Goal: Obtain resource: Obtain resource

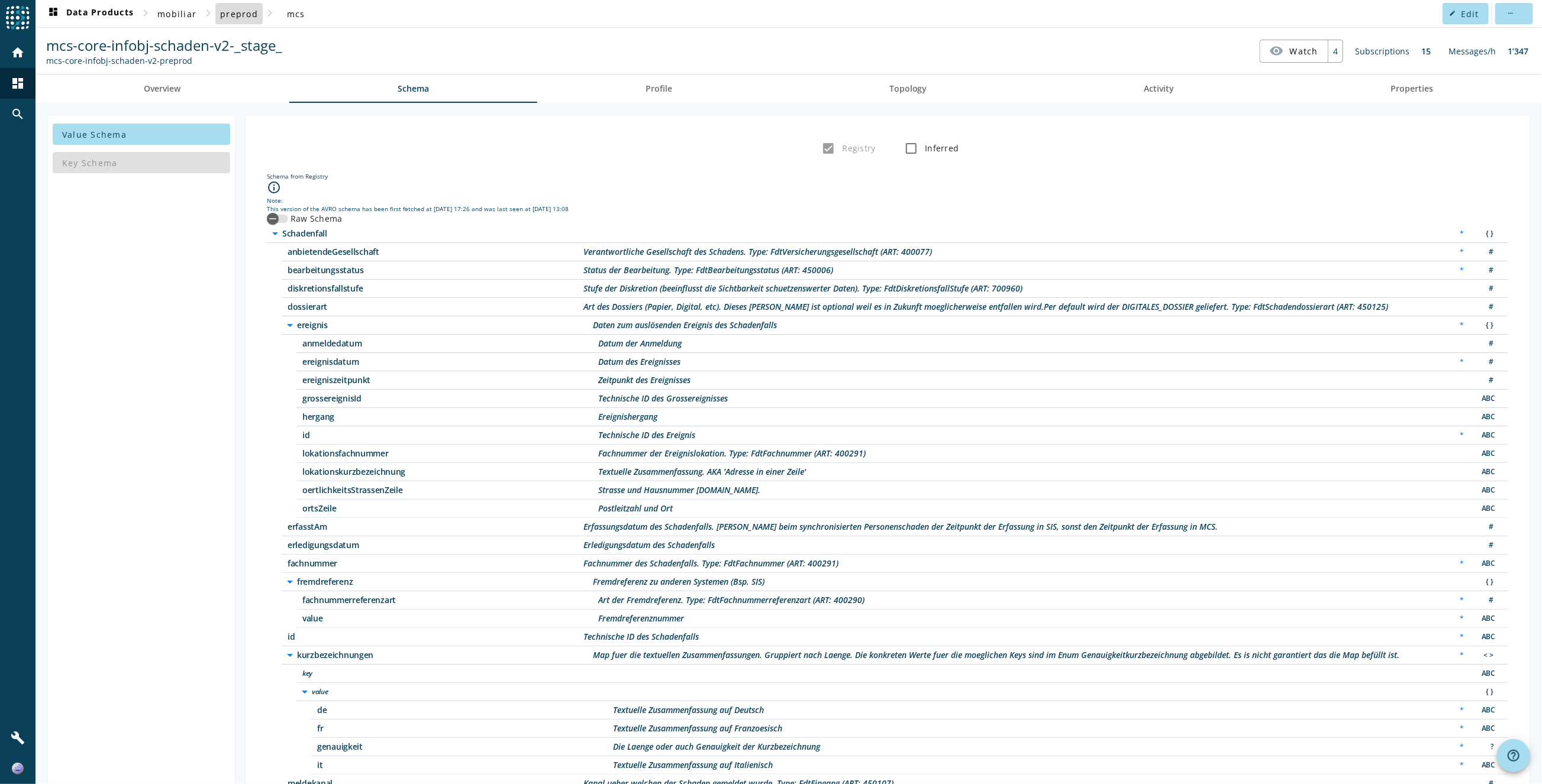
click at [248, 15] on span "preprod" at bounding box center [239, 14] width 38 height 11
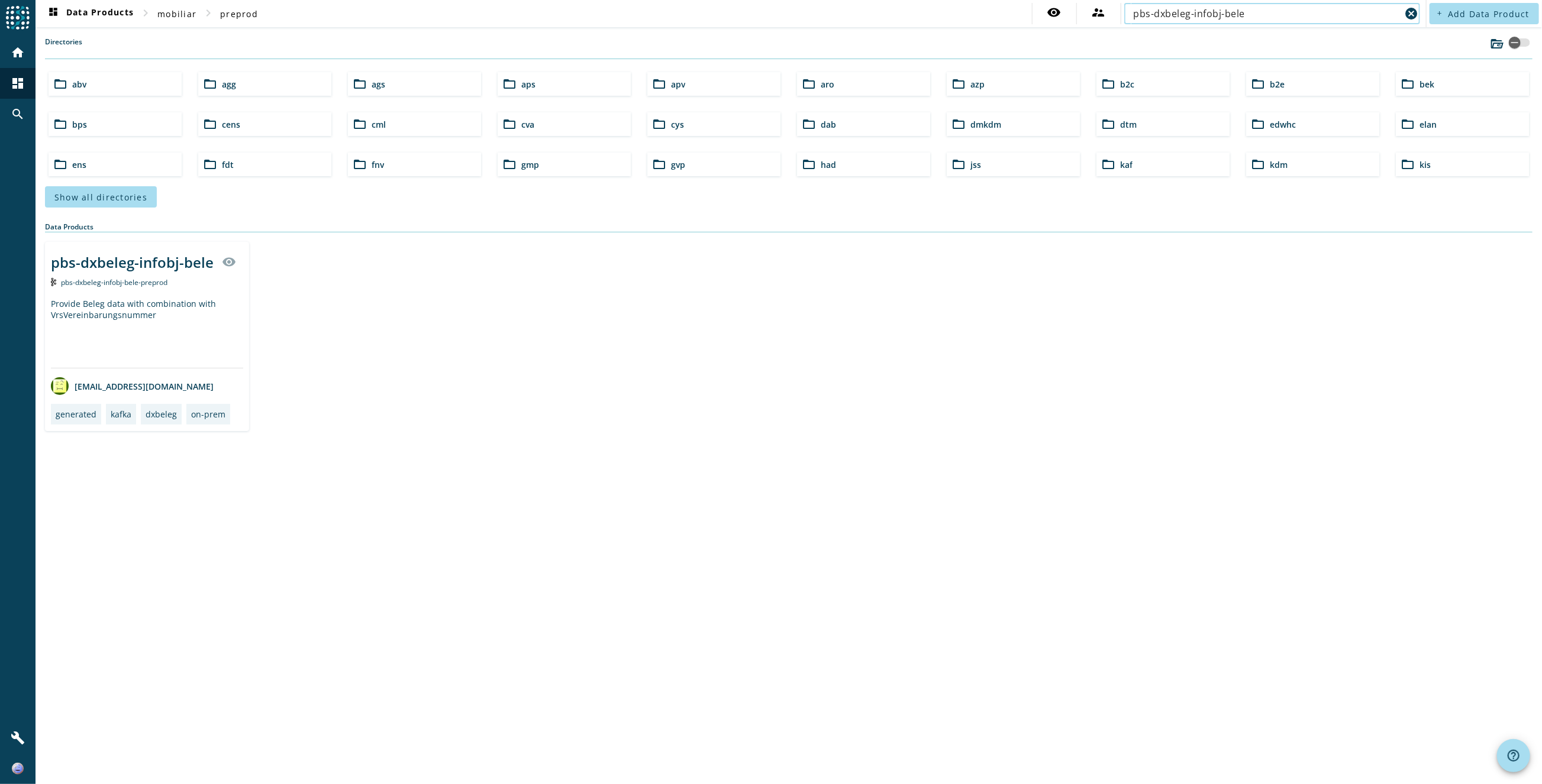
type input "pbs-dxbeleg-infobj-bele"
click at [215, 306] on div "Provide Beleg data with combination with VrsVereinbarungsnummer" at bounding box center [148, 332] width 193 height 70
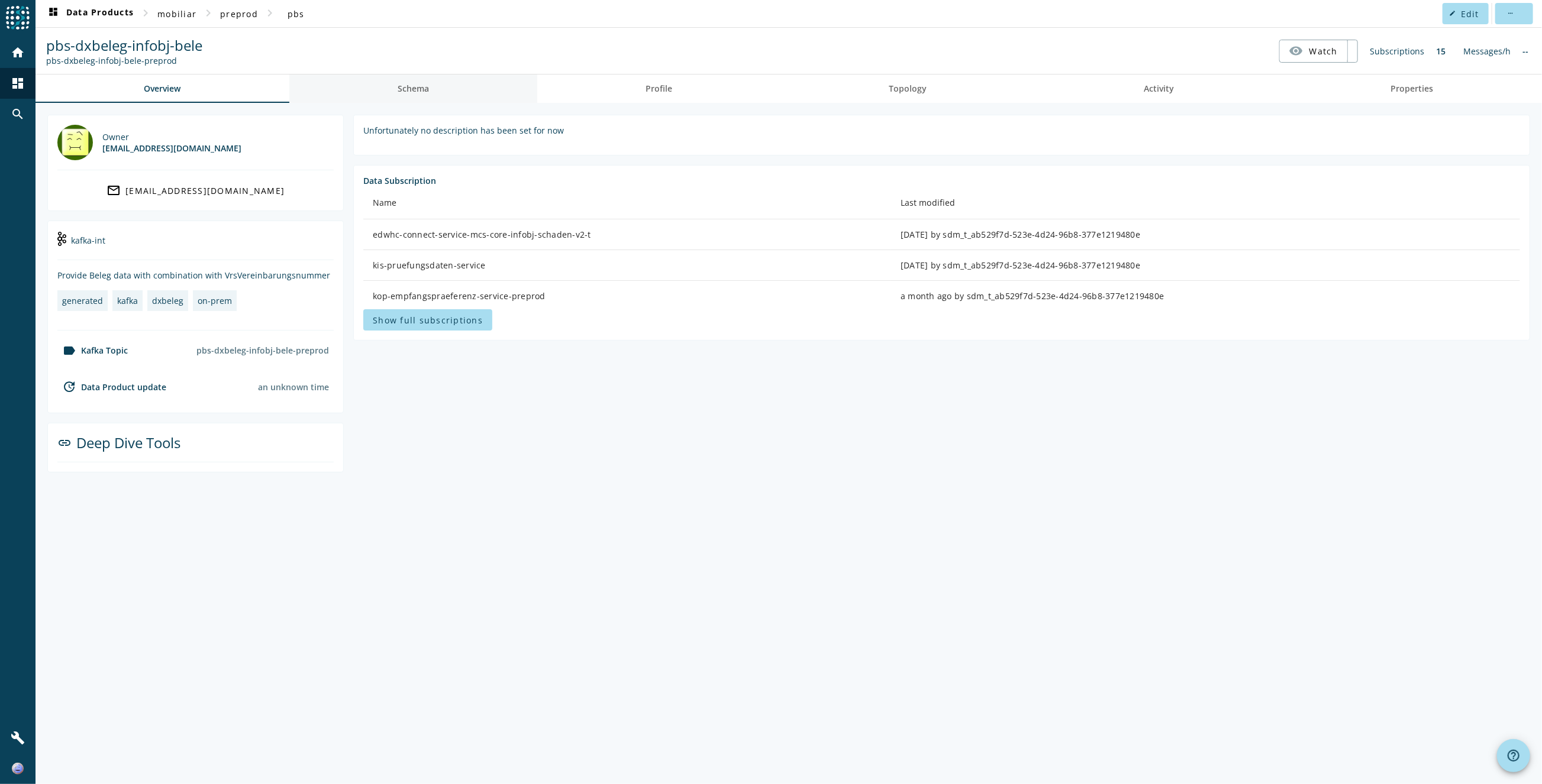
click at [409, 99] on span "Schema" at bounding box center [413, 89] width 31 height 28
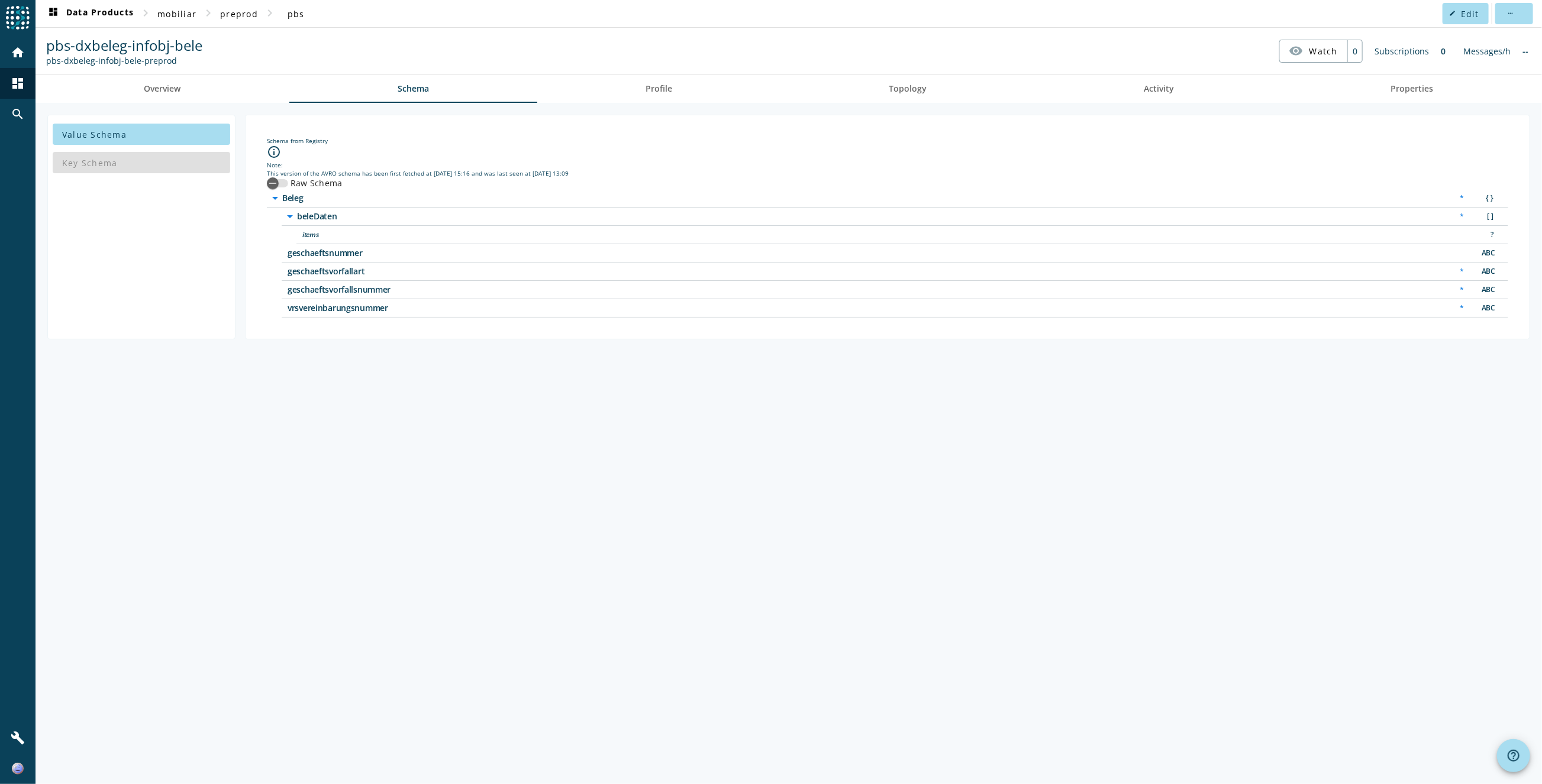
click at [291, 215] on icon "arrow_drop_down" at bounding box center [290, 216] width 15 height 15
click at [291, 215] on icon "arrow_right" at bounding box center [290, 216] width 15 height 15
click at [752, 551] on div "Value Schema Key Schema Schema from Registry info_outline Note: This version of…" at bounding box center [788, 444] width 1507 height 682
click at [387, 348] on div "Value Schema Key Schema Schema from Registry info_outline Note: This version of…" at bounding box center [788, 444] width 1507 height 682
click at [274, 198] on icon "arrow_drop_down" at bounding box center [275, 198] width 15 height 15
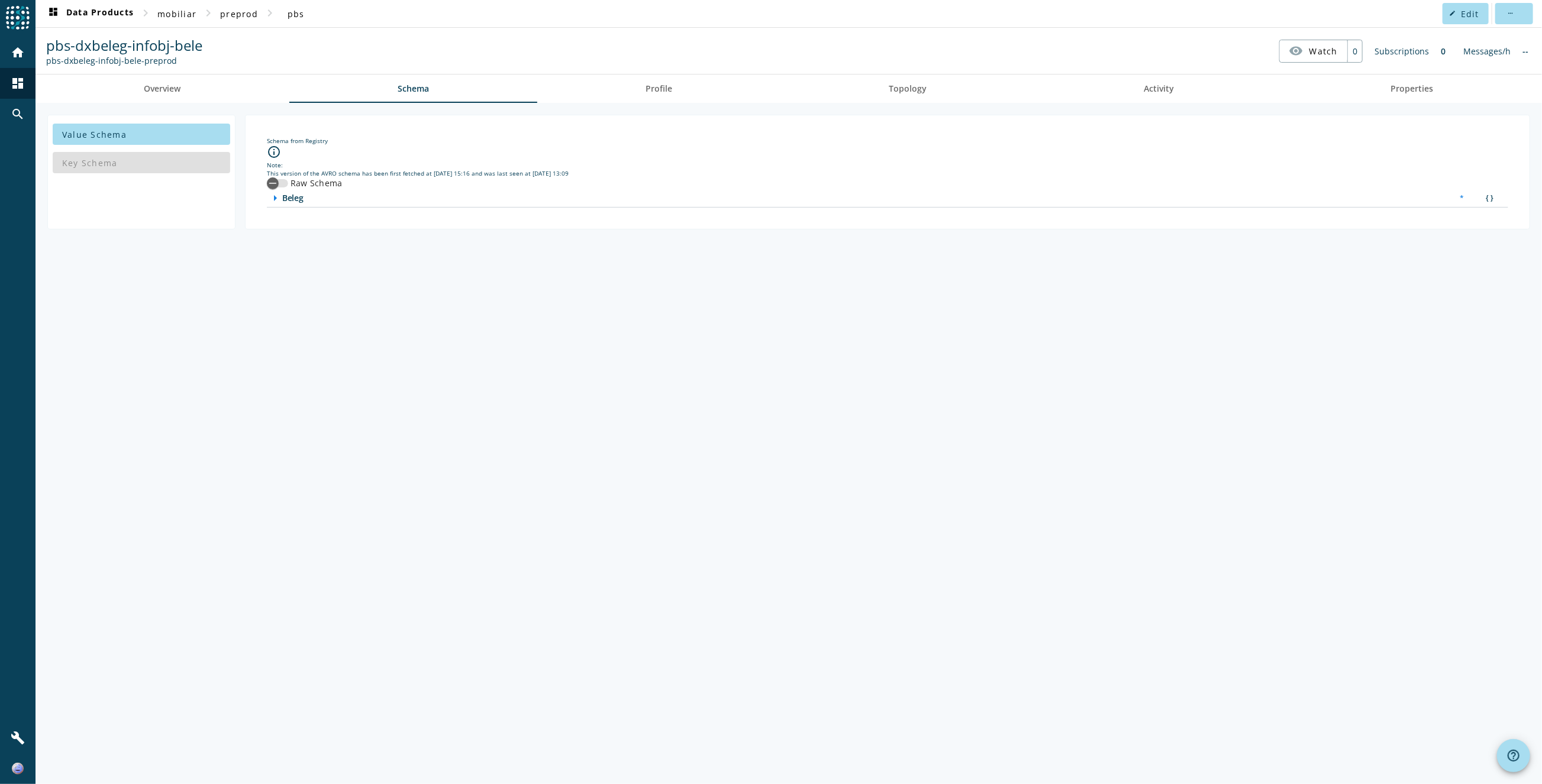
click at [274, 198] on icon "arrow_right" at bounding box center [275, 198] width 15 height 15
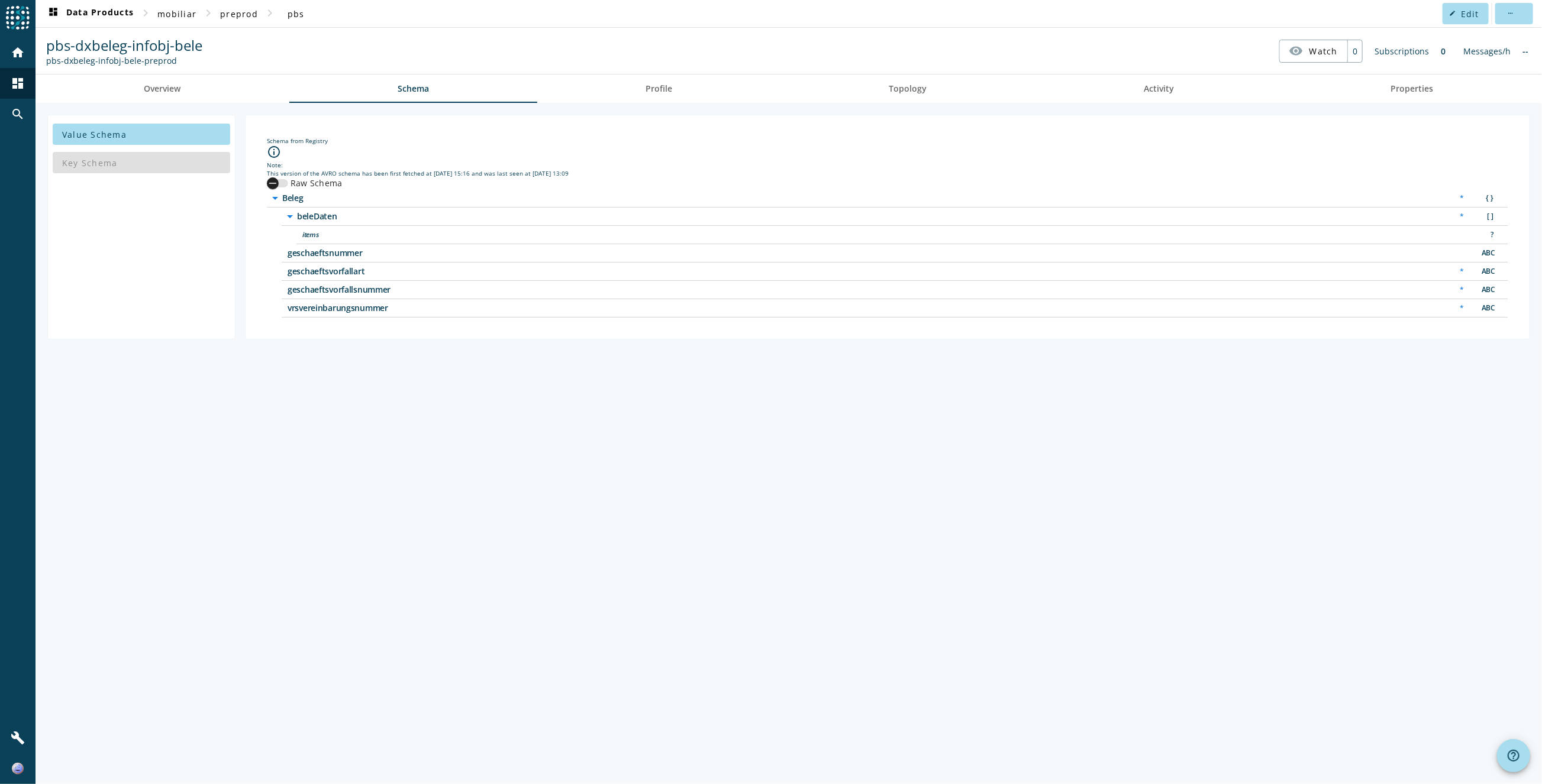
click at [287, 184] on button "Raw Schema" at bounding box center [278, 183] width 21 height 8
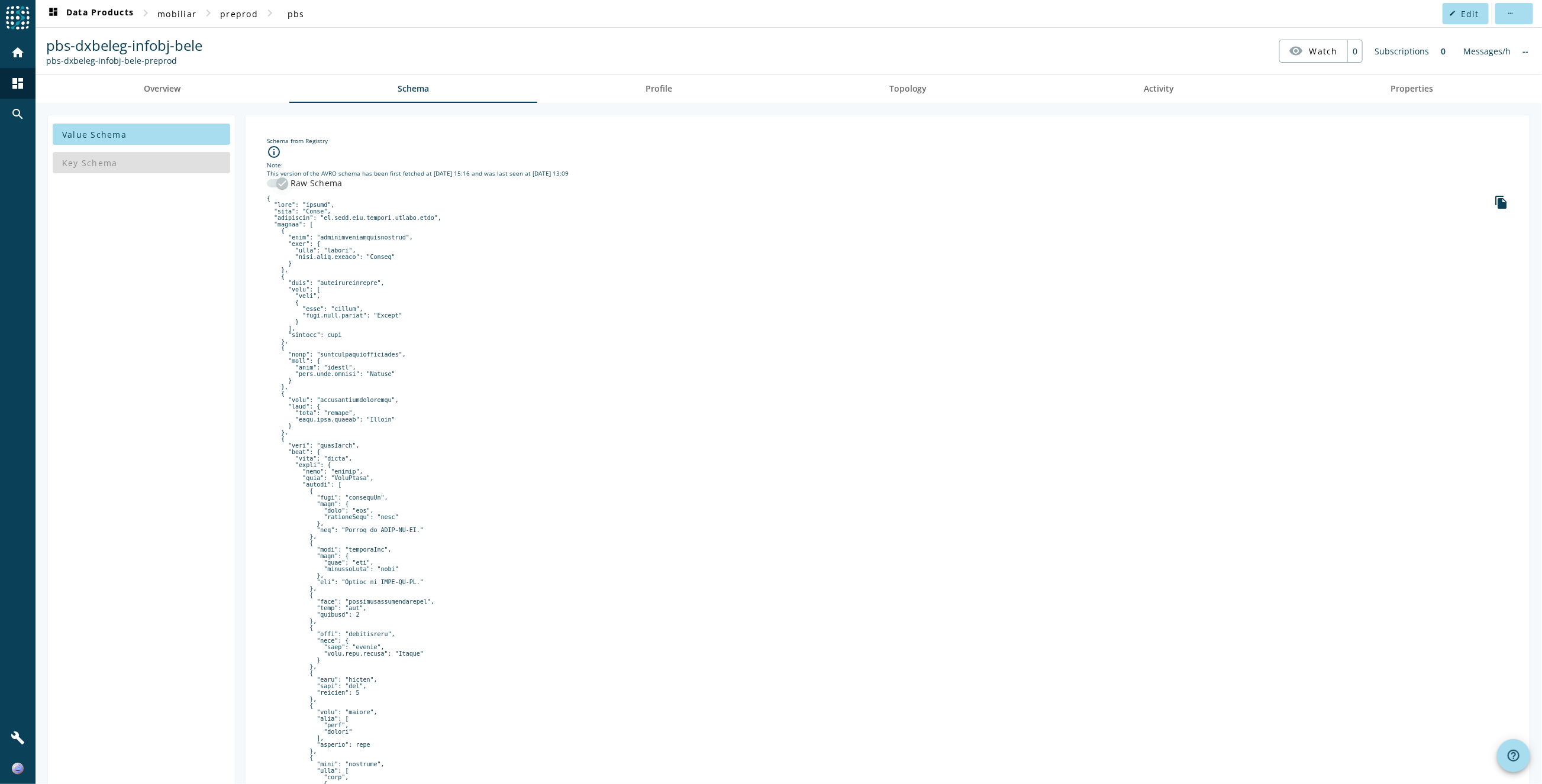
click at [279, 185] on icon "button" at bounding box center [282, 183] width 11 height 11
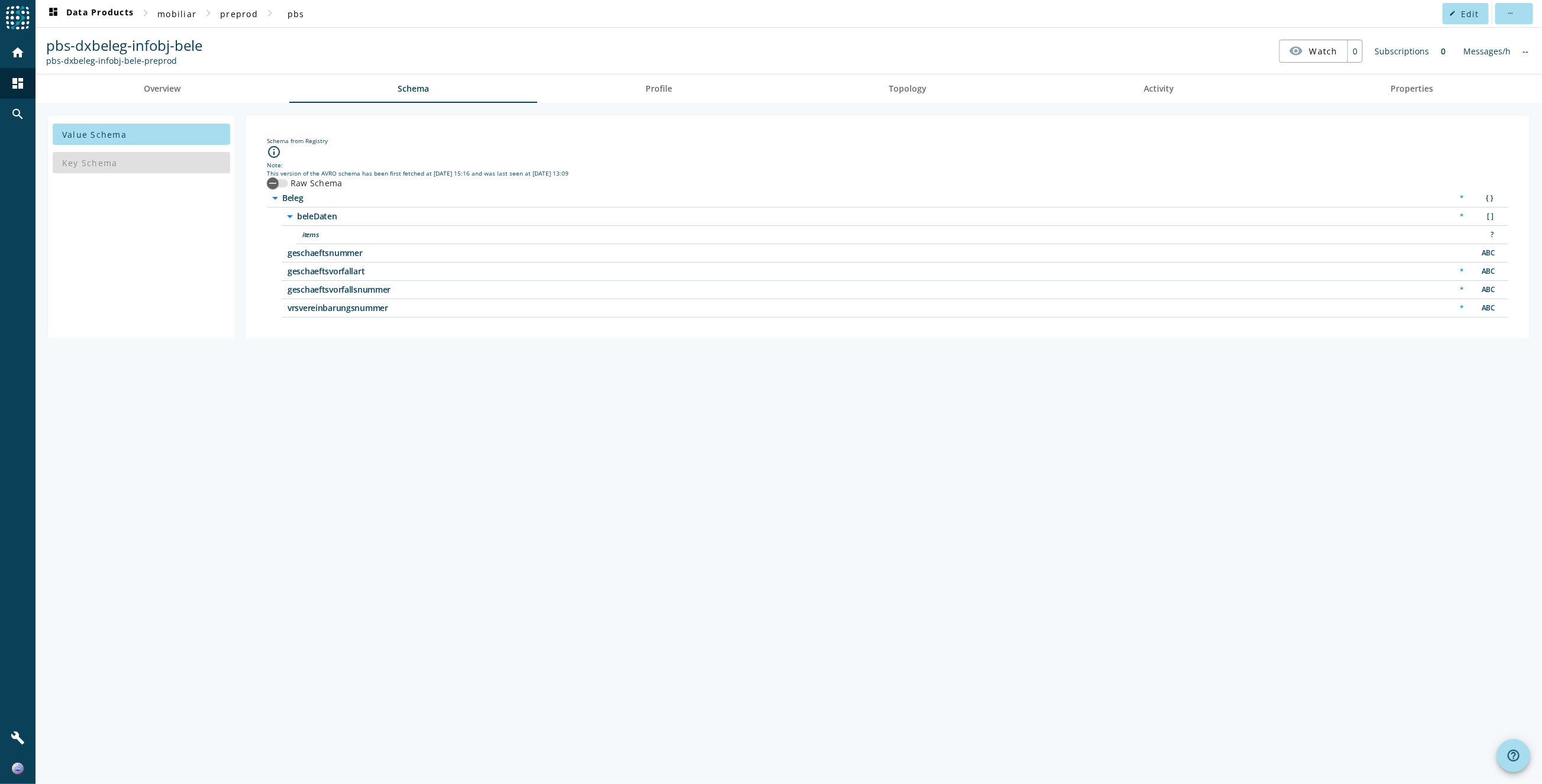
click at [570, 488] on div "Value Schema Key Schema Schema from Registry info_outline Note: This version of…" at bounding box center [788, 444] width 1507 height 682
click at [279, 196] on icon "arrow_drop_down" at bounding box center [275, 198] width 15 height 15
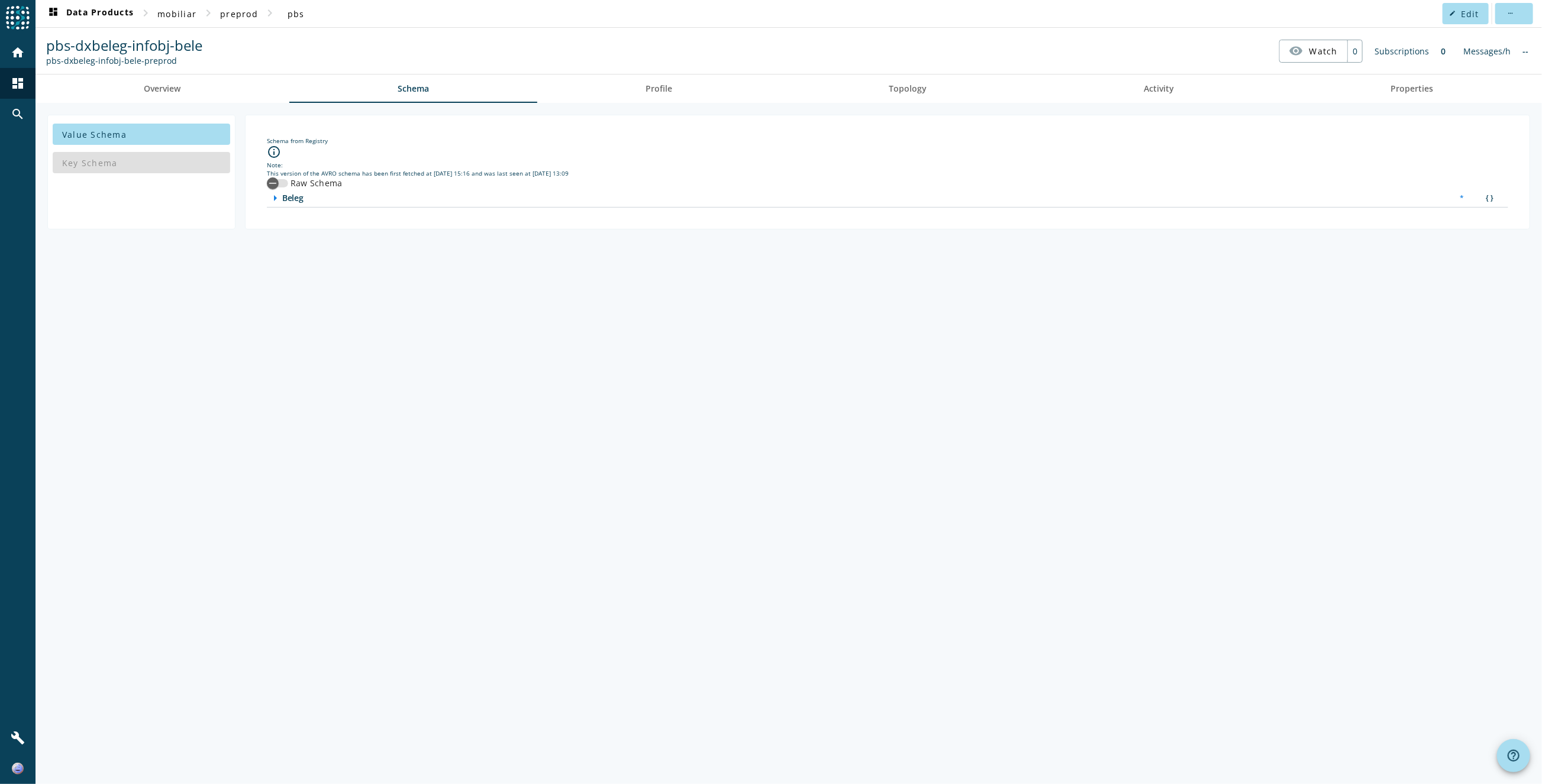
click at [274, 205] on div "arrow_right Beleg * { }" at bounding box center [888, 199] width 1242 height 18
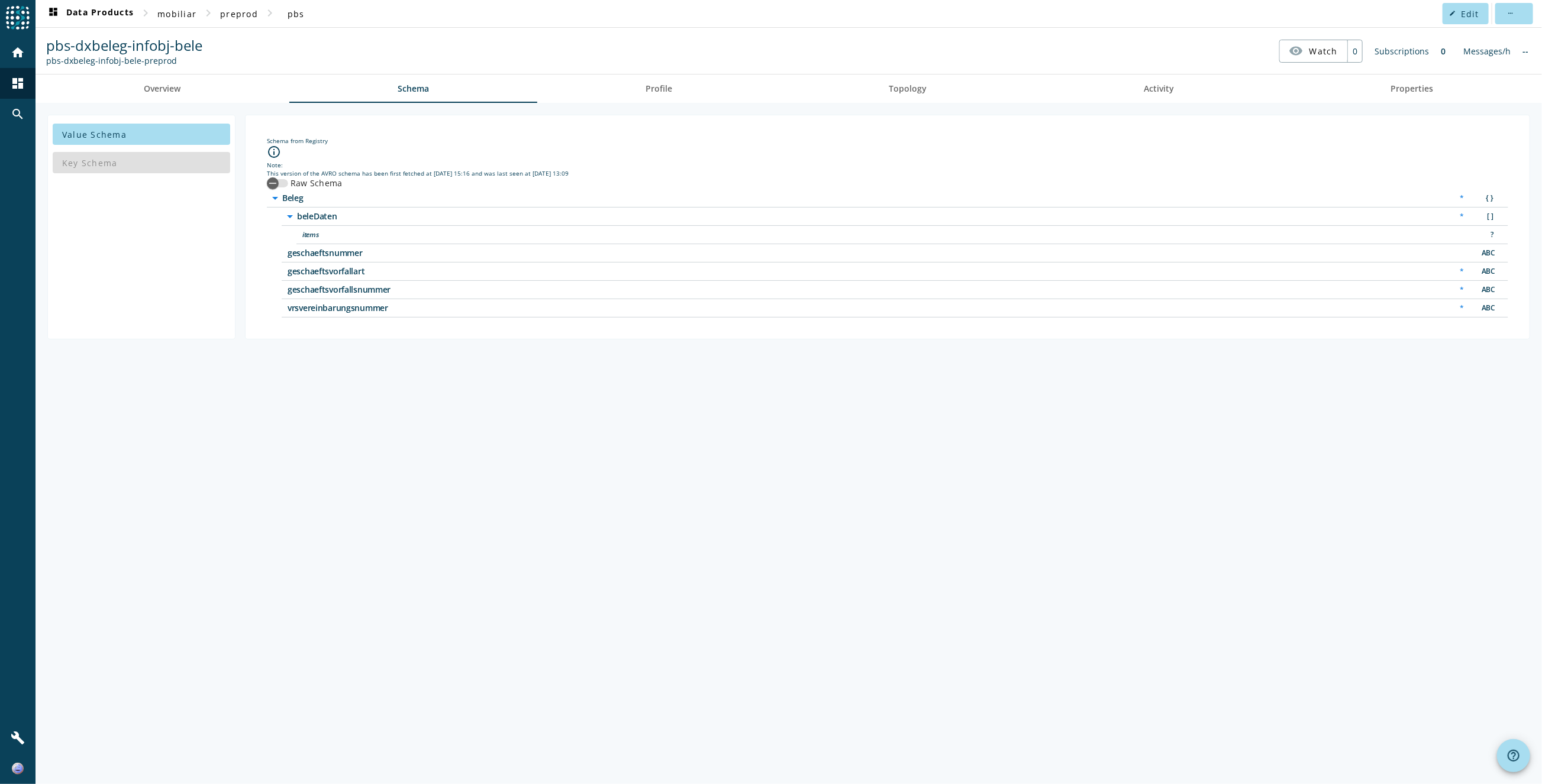
click at [290, 213] on icon "arrow_drop_down" at bounding box center [290, 216] width 15 height 15
click at [284, 181] on div "button" at bounding box center [272, 183] width 24 height 24
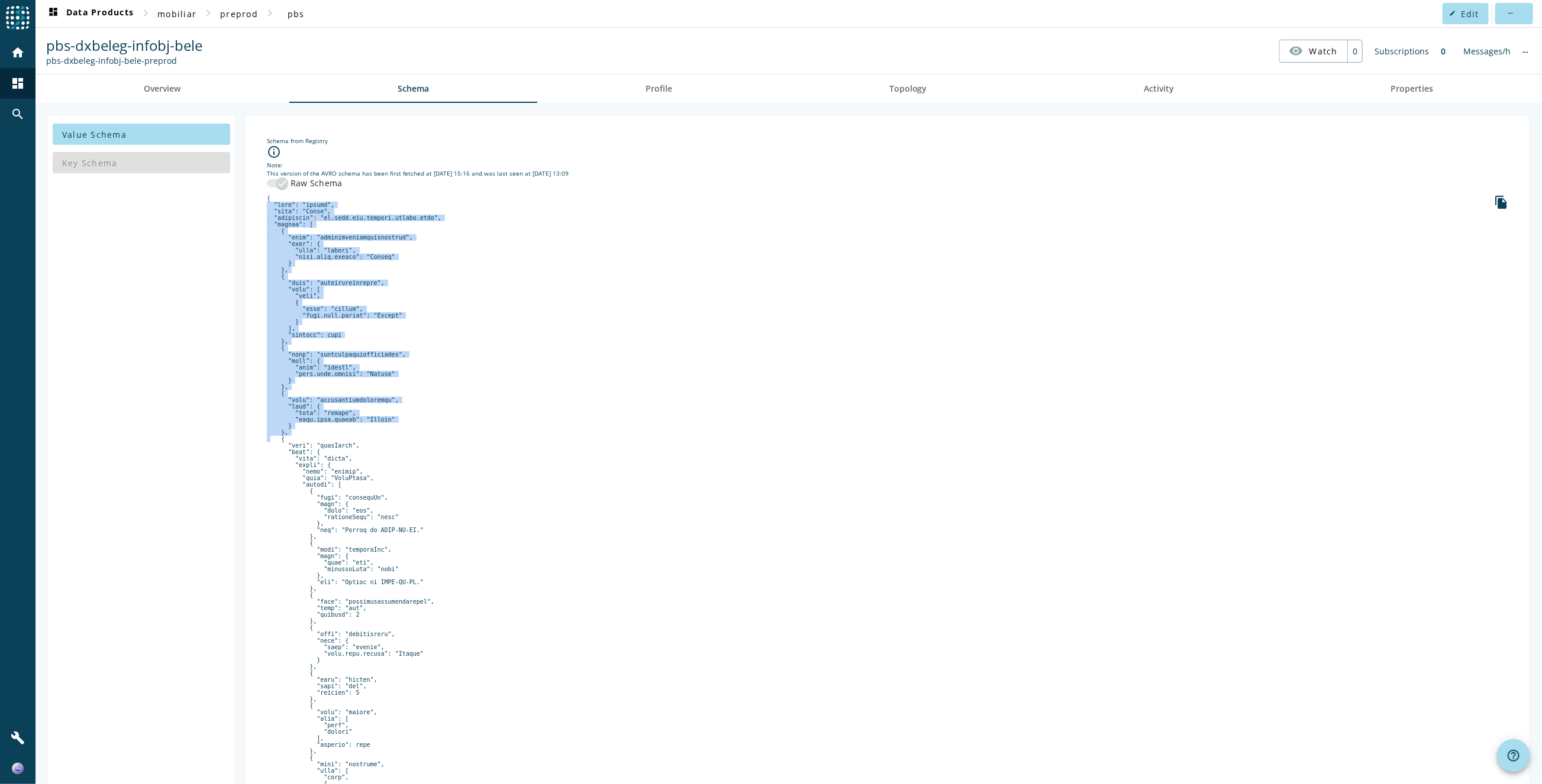
drag, startPoint x: 272, startPoint y: 198, endPoint x: 420, endPoint y: 442, distance: 285.4
click at [420, 442] on pre at bounding box center [888, 656] width 1242 height 924
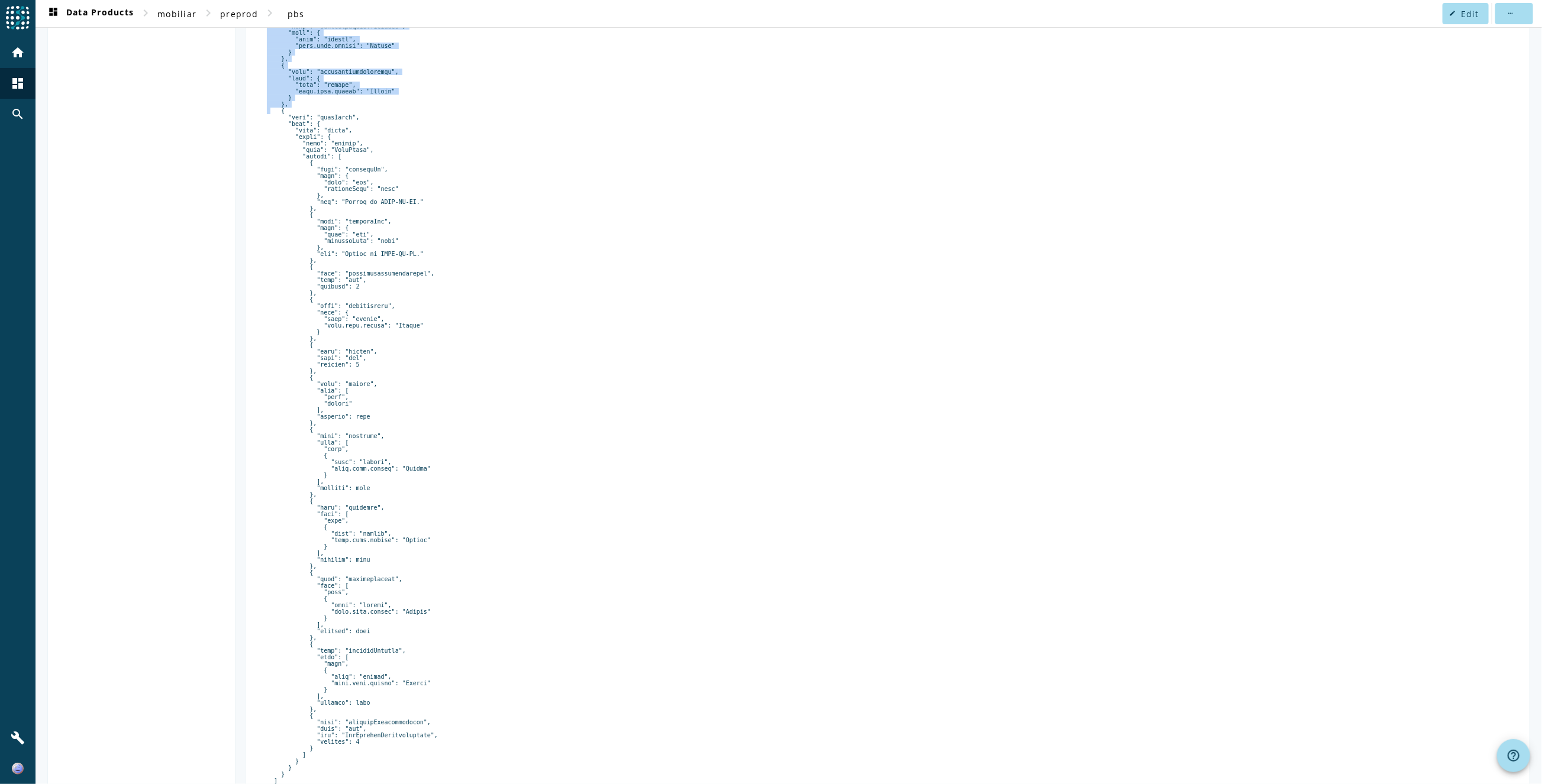
scroll to position [409, 0]
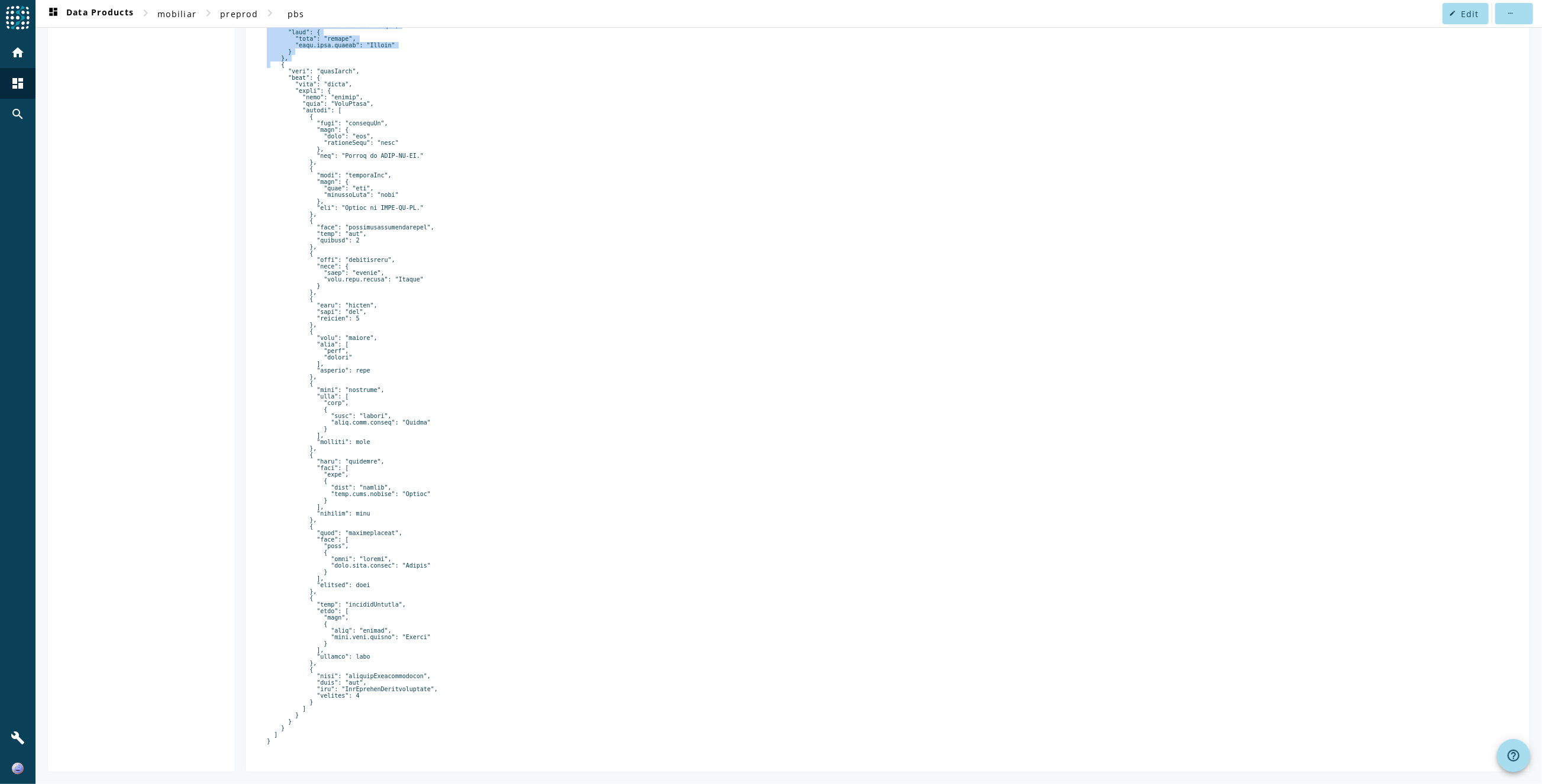
click at [386, 750] on div "Schema from Registry info_outline Note: This version of the AVRO schema has bee…" at bounding box center [888, 256] width 1265 height 1012
copy pre "{ "type": "record", "name": "Beleg", "namespace": "ch.mobi.pbs.dxbeleg.infobj.b…"
click at [735, 343] on pre at bounding box center [888, 282] width 1242 height 924
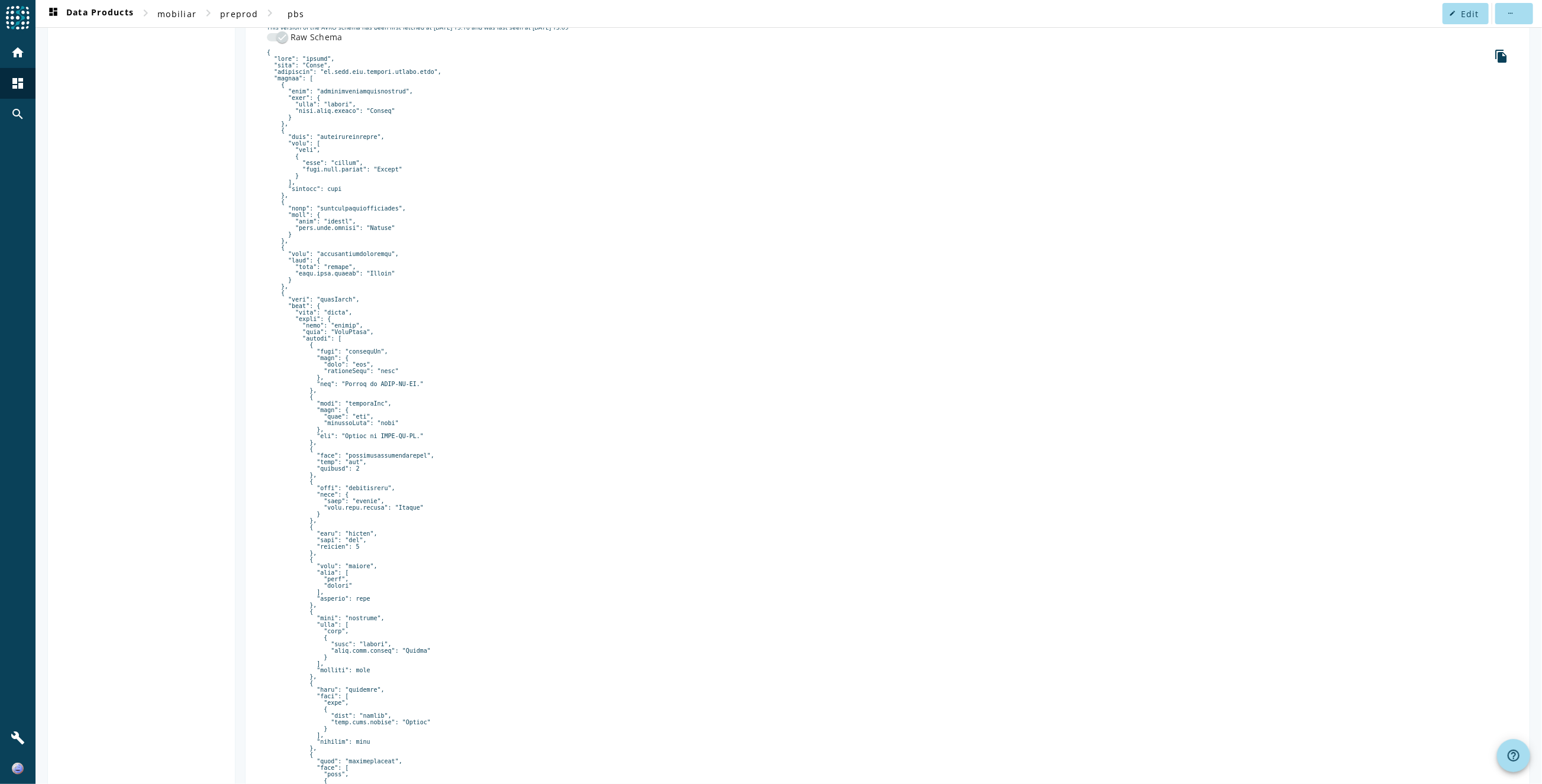
scroll to position [0, 0]
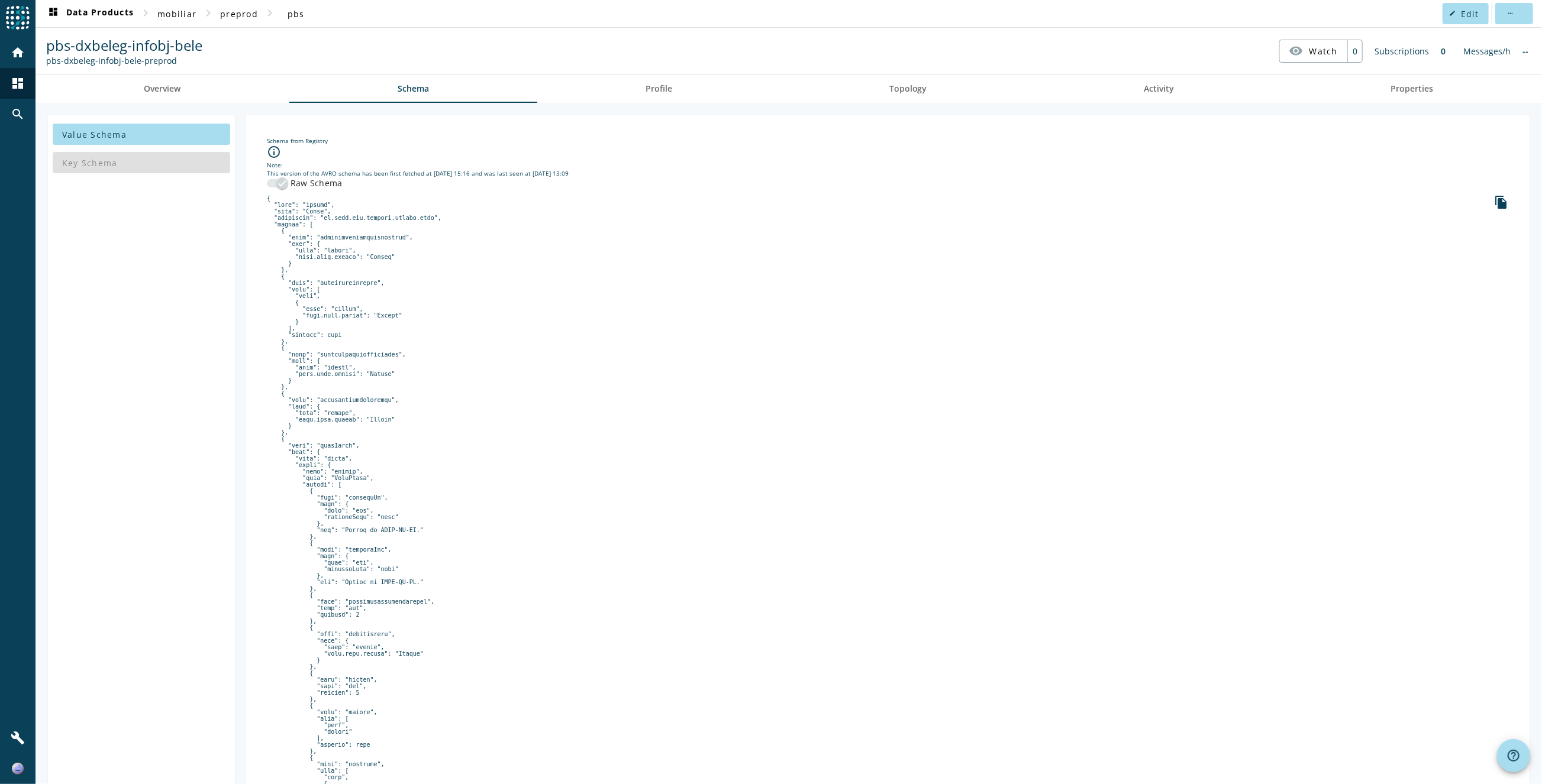
click at [271, 169] on div "This version of the AVRO schema has been first fetched at [DATE] 15:16 and was …" at bounding box center [888, 173] width 1242 height 8
click at [277, 178] on icon "button" at bounding box center [282, 183] width 11 height 11
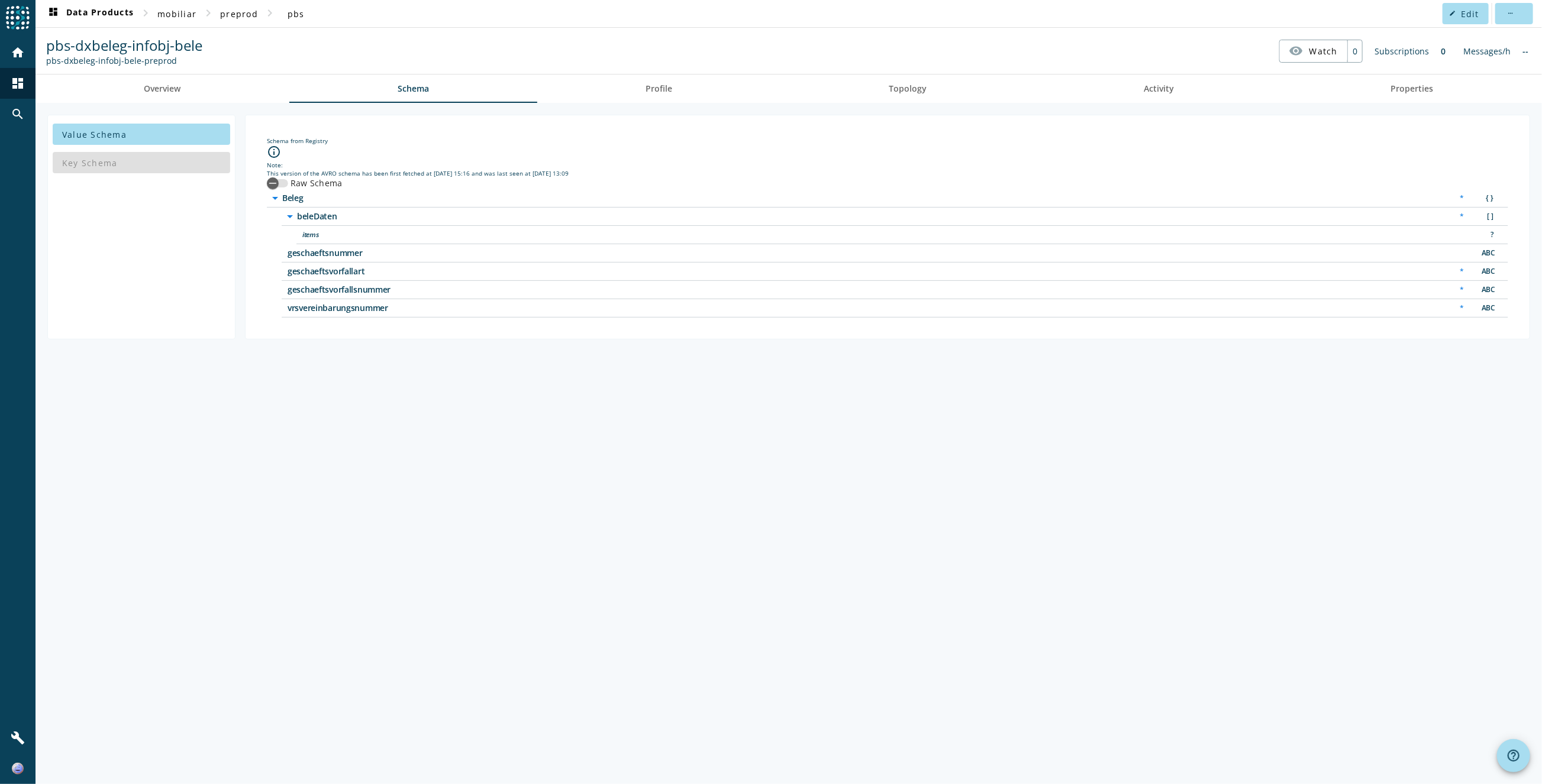
click at [593, 611] on div "Value Schema Key Schema Schema from Registry info_outline Note: This version of…" at bounding box center [788, 444] width 1507 height 682
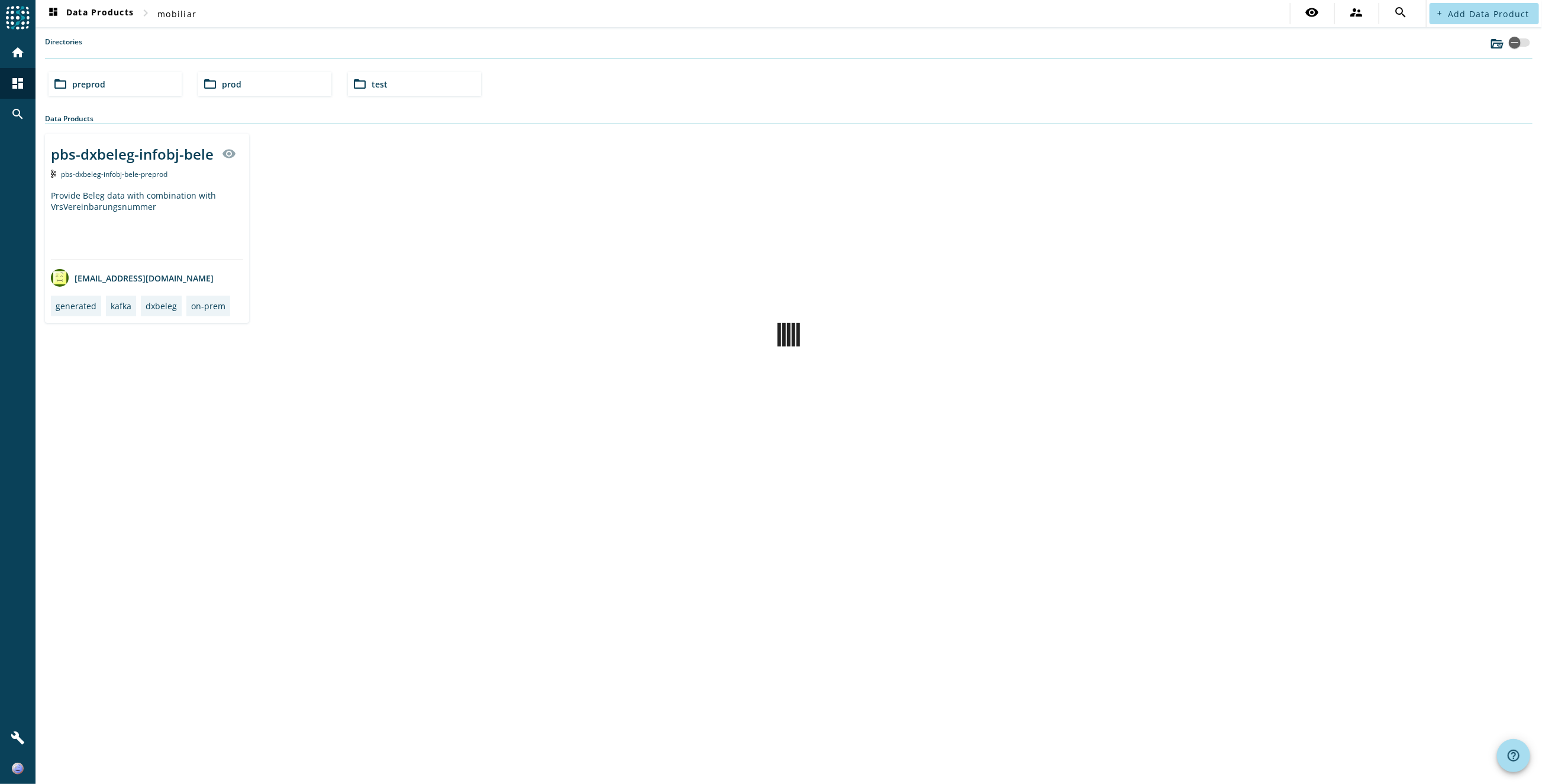
click at [223, 222] on div "Provide Beleg data with combination with VrsVereinbarungsnummer" at bounding box center [148, 224] width 193 height 70
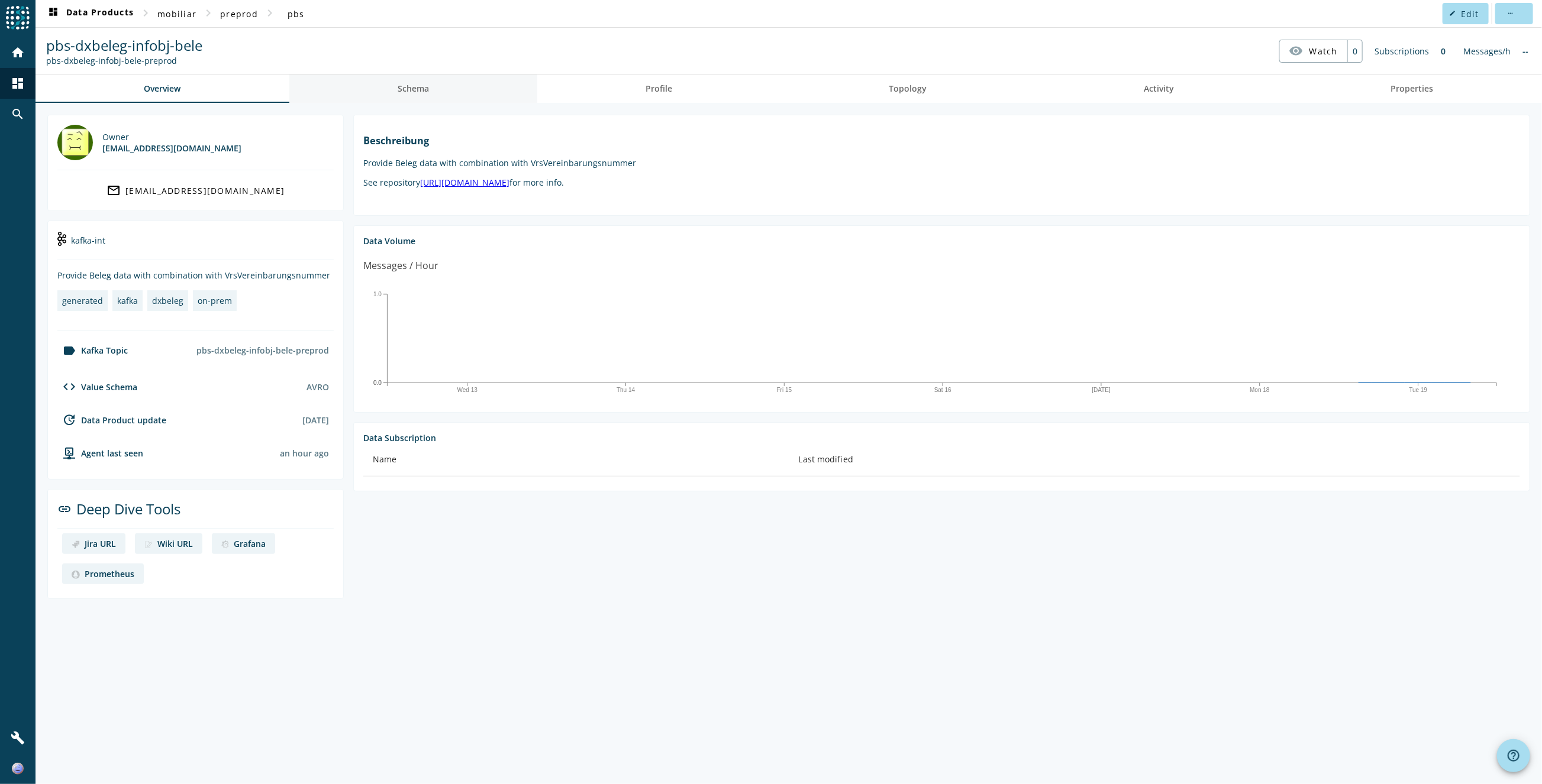
click at [402, 96] on span "Schema" at bounding box center [413, 89] width 31 height 28
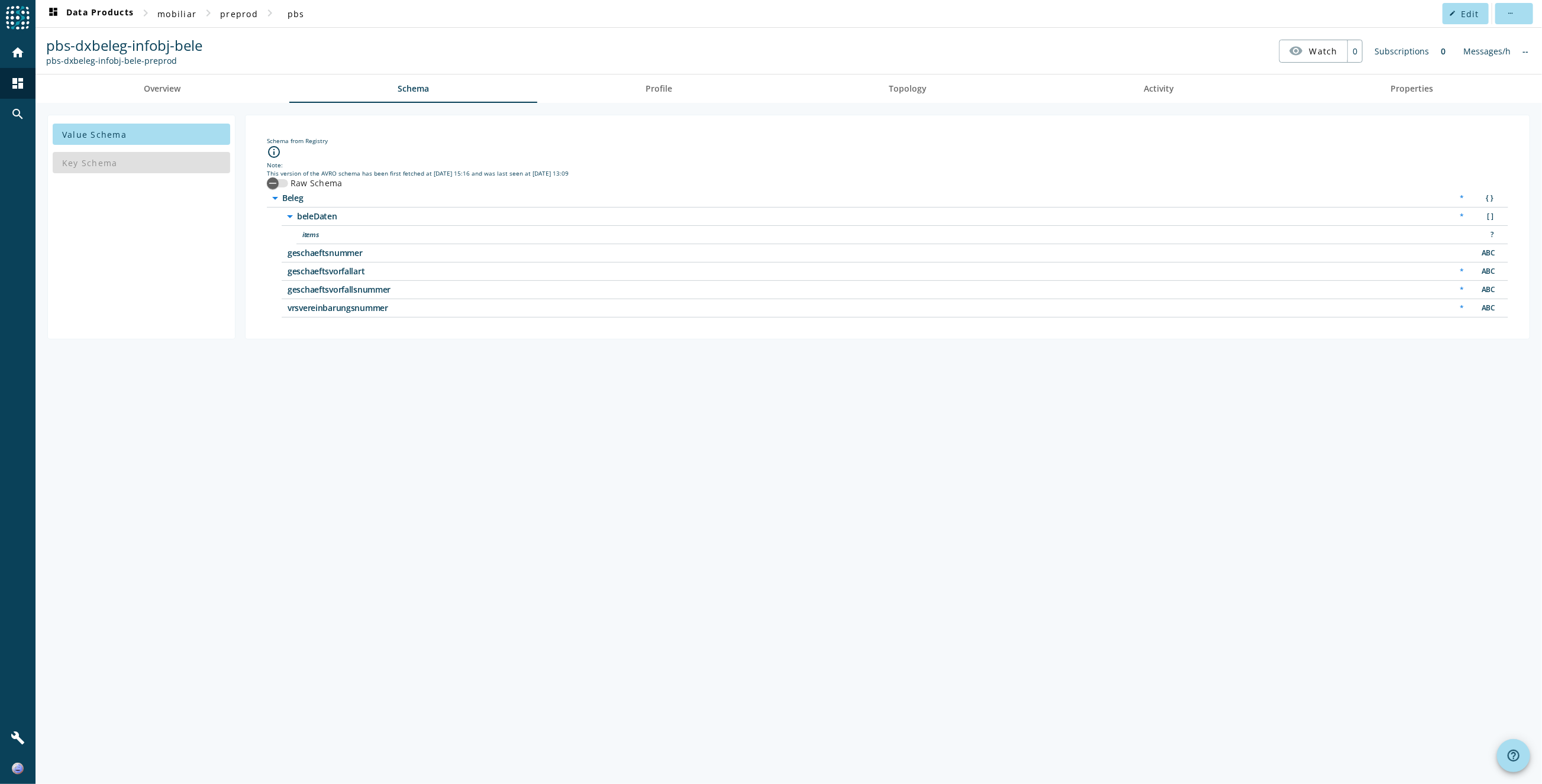
click at [698, 478] on div "Value Schema Key Schema Schema from Registry info_outline Note: This version of…" at bounding box center [788, 444] width 1507 height 682
click at [476, 568] on div "Value Schema Key Schema Schema from Registry info_outline Note: This version of…" at bounding box center [788, 444] width 1507 height 682
click at [156, 153] on div "Key Schema" at bounding box center [141, 162] width 177 height 28
click at [159, 159] on div "Key Schema" at bounding box center [141, 162] width 177 height 28
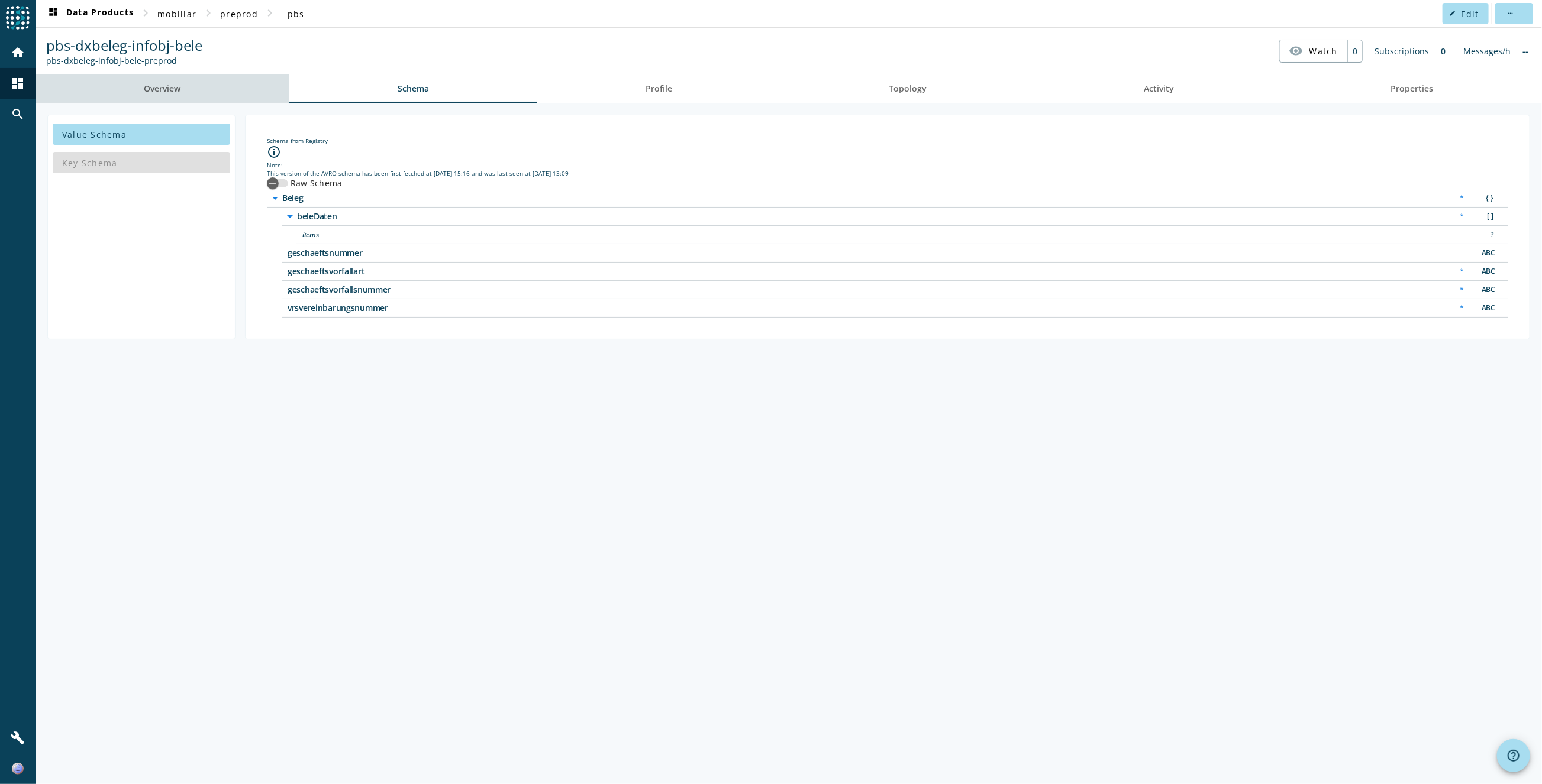
click at [166, 93] on span "Overview" at bounding box center [162, 89] width 37 height 8
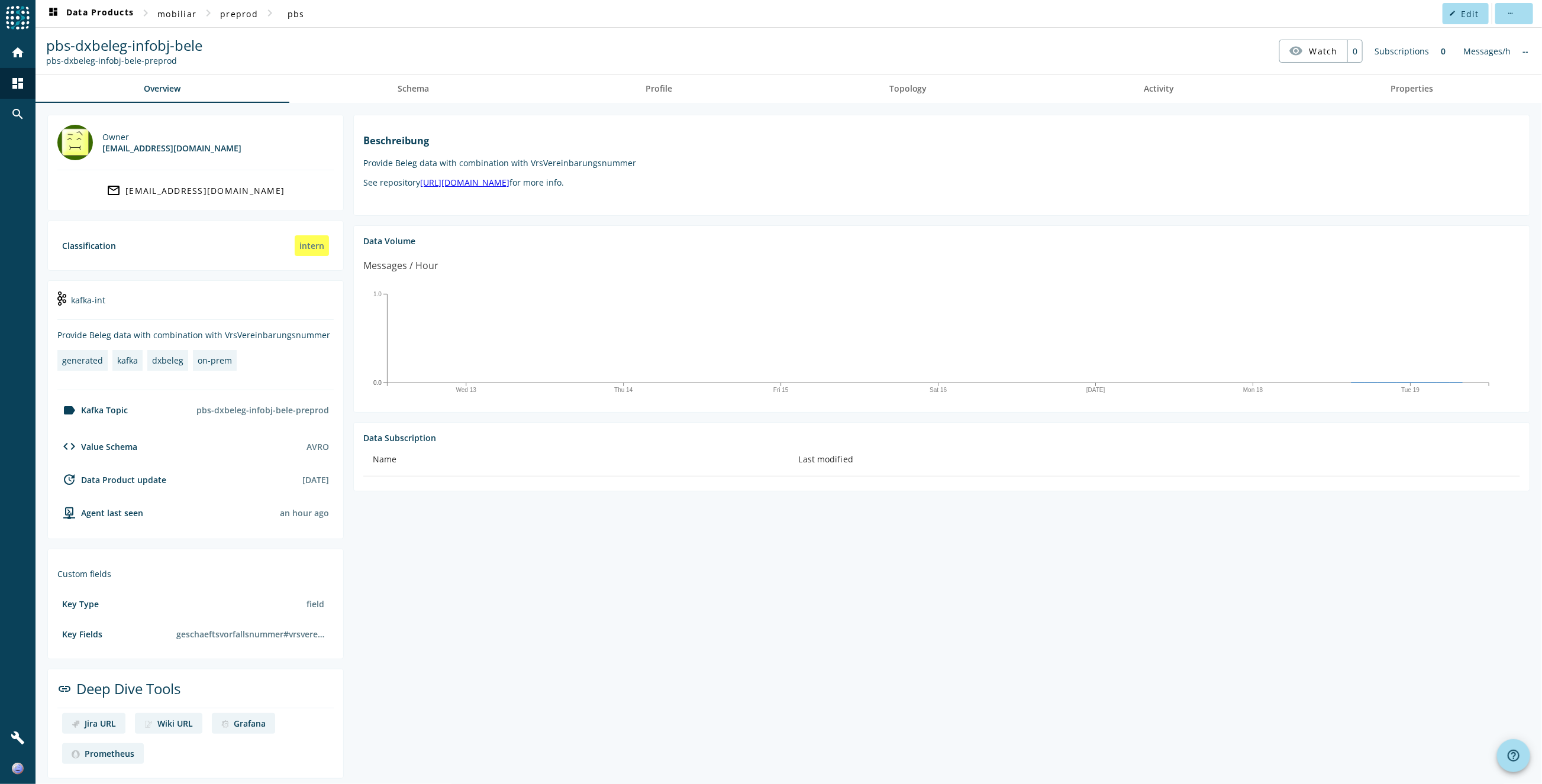
scroll to position [5, 0]
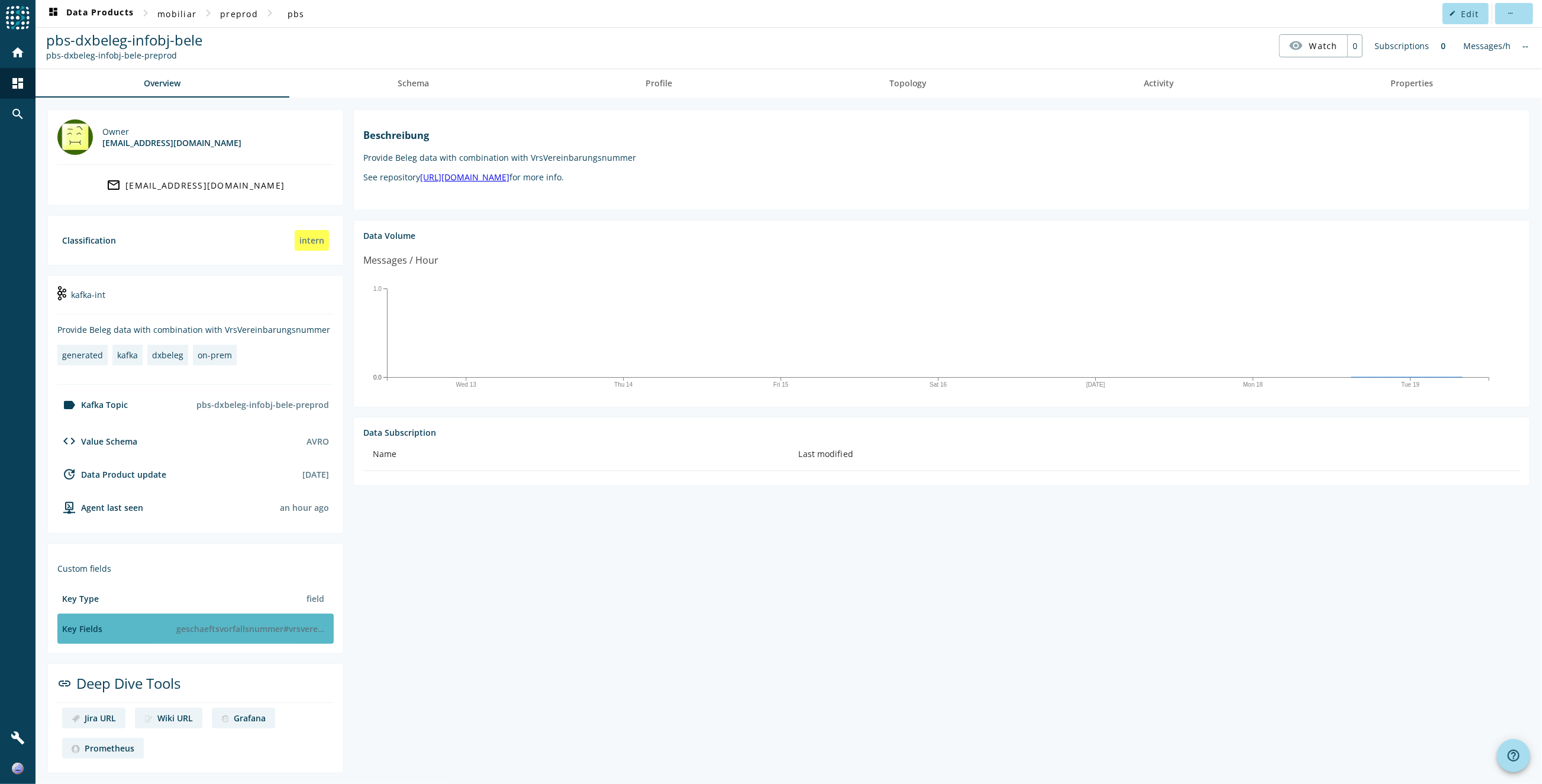
click at [294, 624] on div "geschaeftsvorfallsnummer#vrsvereinbarungsnummer" at bounding box center [250, 629] width 157 height 21
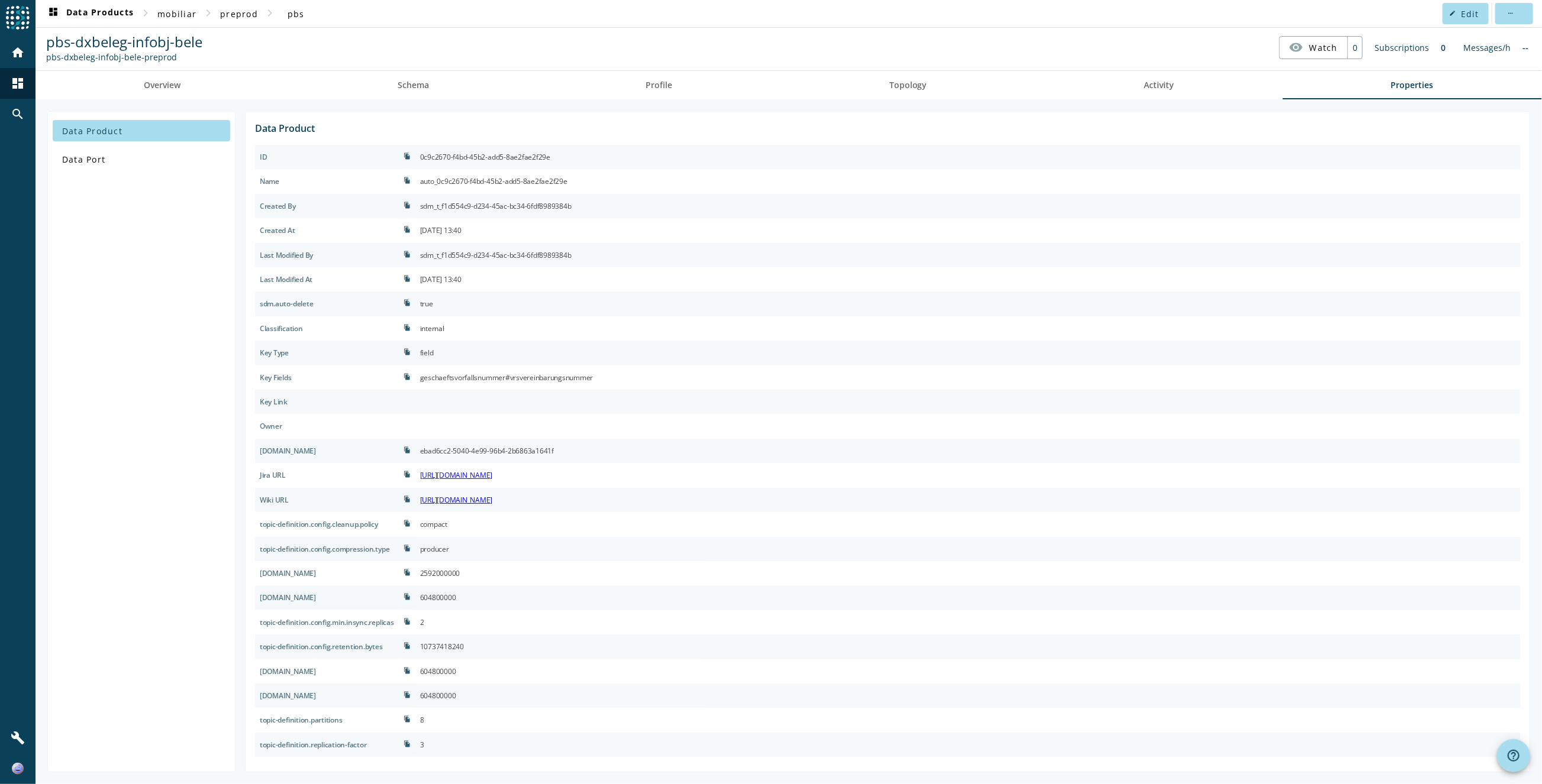
drag, startPoint x: 614, startPoint y: 377, endPoint x: 543, endPoint y: 374, distance: 71.1
click at [543, 374] on div "geschaeftsvorfallsnummer#vrsvereinbarungsnummer" at bounding box center [967, 377] width 1105 height 24
click at [411, 378] on icon "file_copy" at bounding box center [407, 376] width 7 height 7
click at [411, 376] on icon "file_copy" at bounding box center [407, 376] width 7 height 7
click at [383, 76] on link "Schema" at bounding box center [414, 85] width 248 height 28
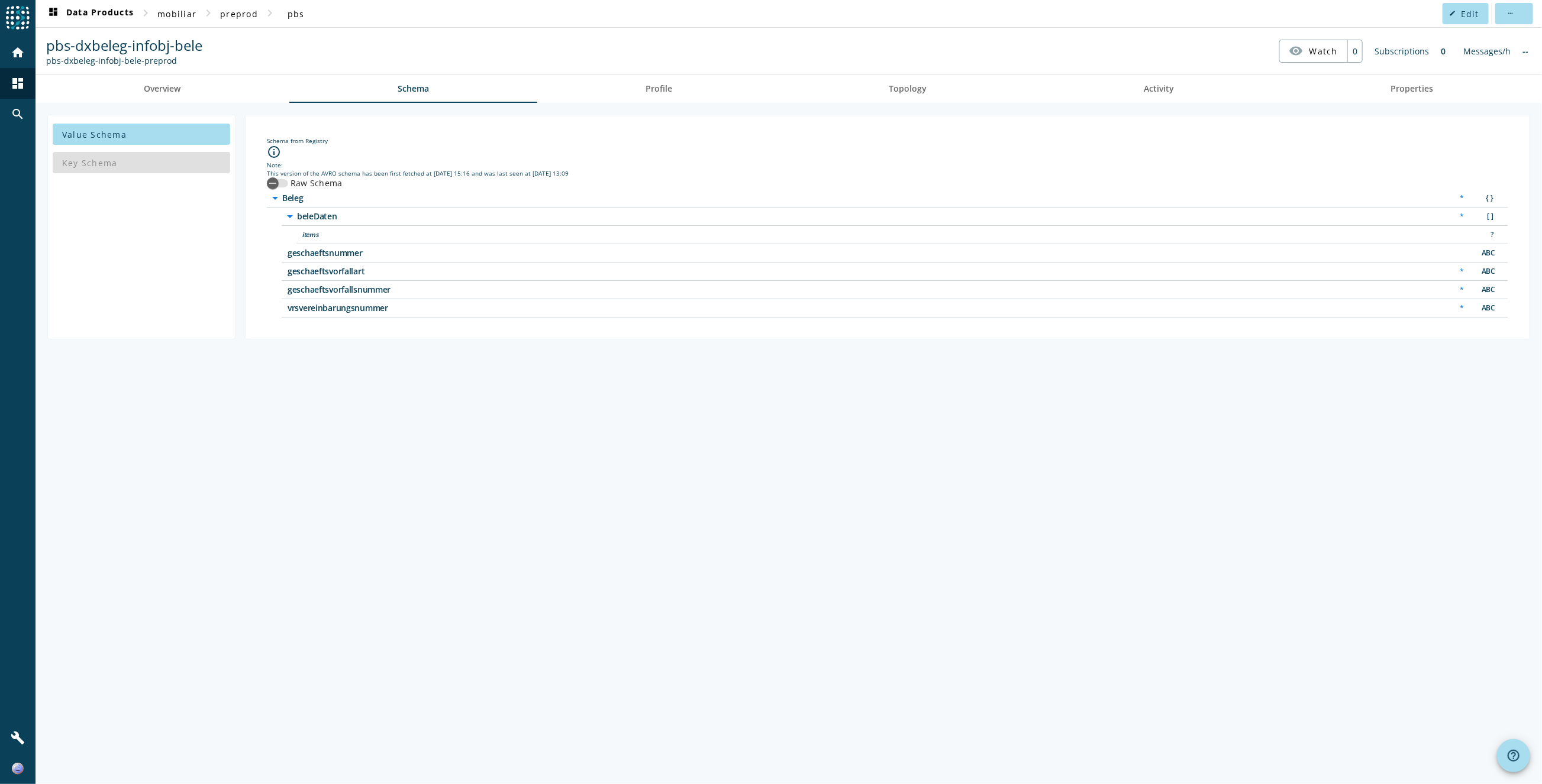
click at [295, 215] on icon "arrow_drop_down" at bounding box center [290, 216] width 15 height 15
click at [295, 215] on icon "arrow_right" at bounding box center [290, 216] width 15 height 15
click at [281, 179] on div "button" at bounding box center [272, 183] width 24 height 24
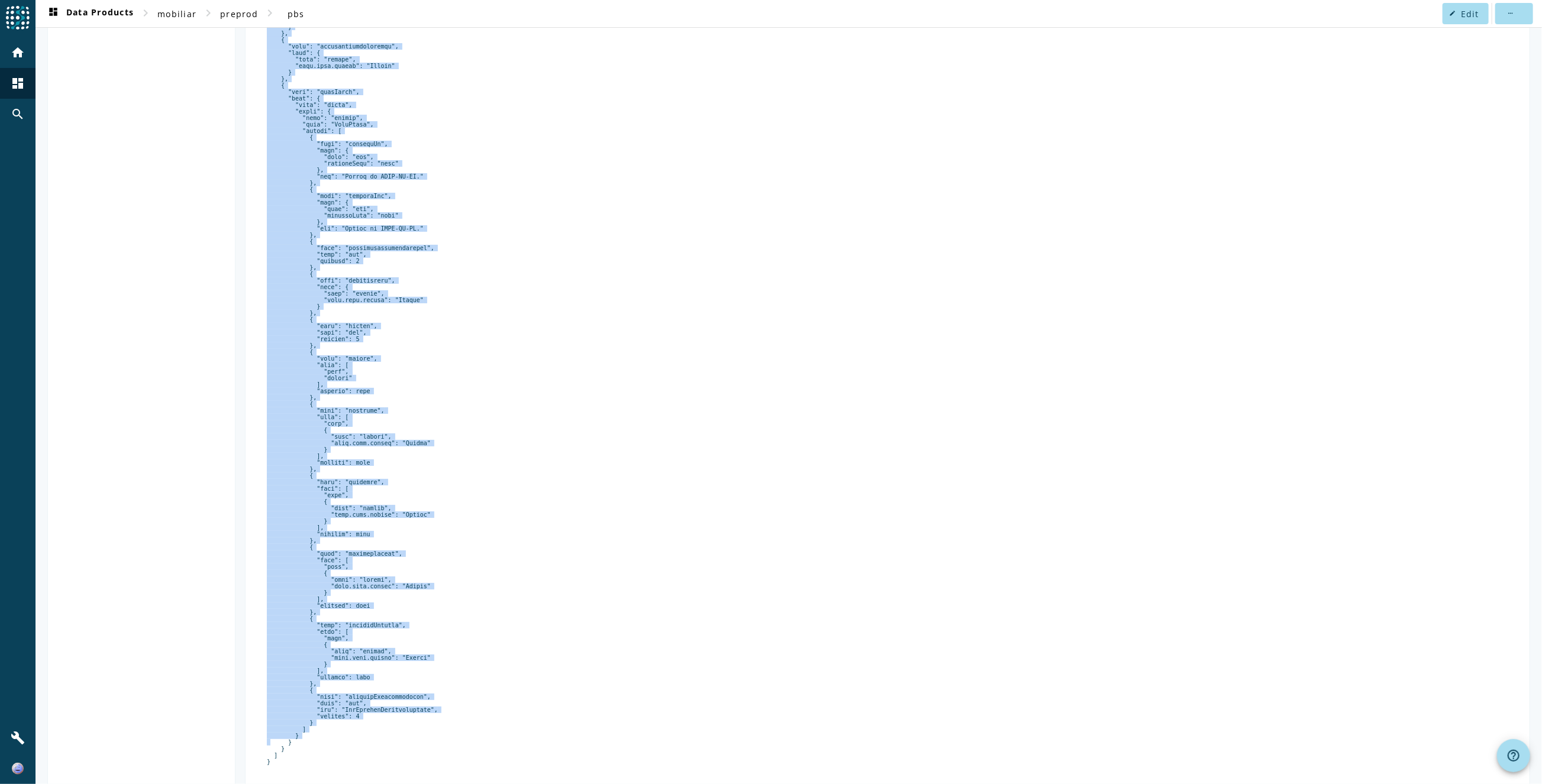
scroll to position [409, 0]
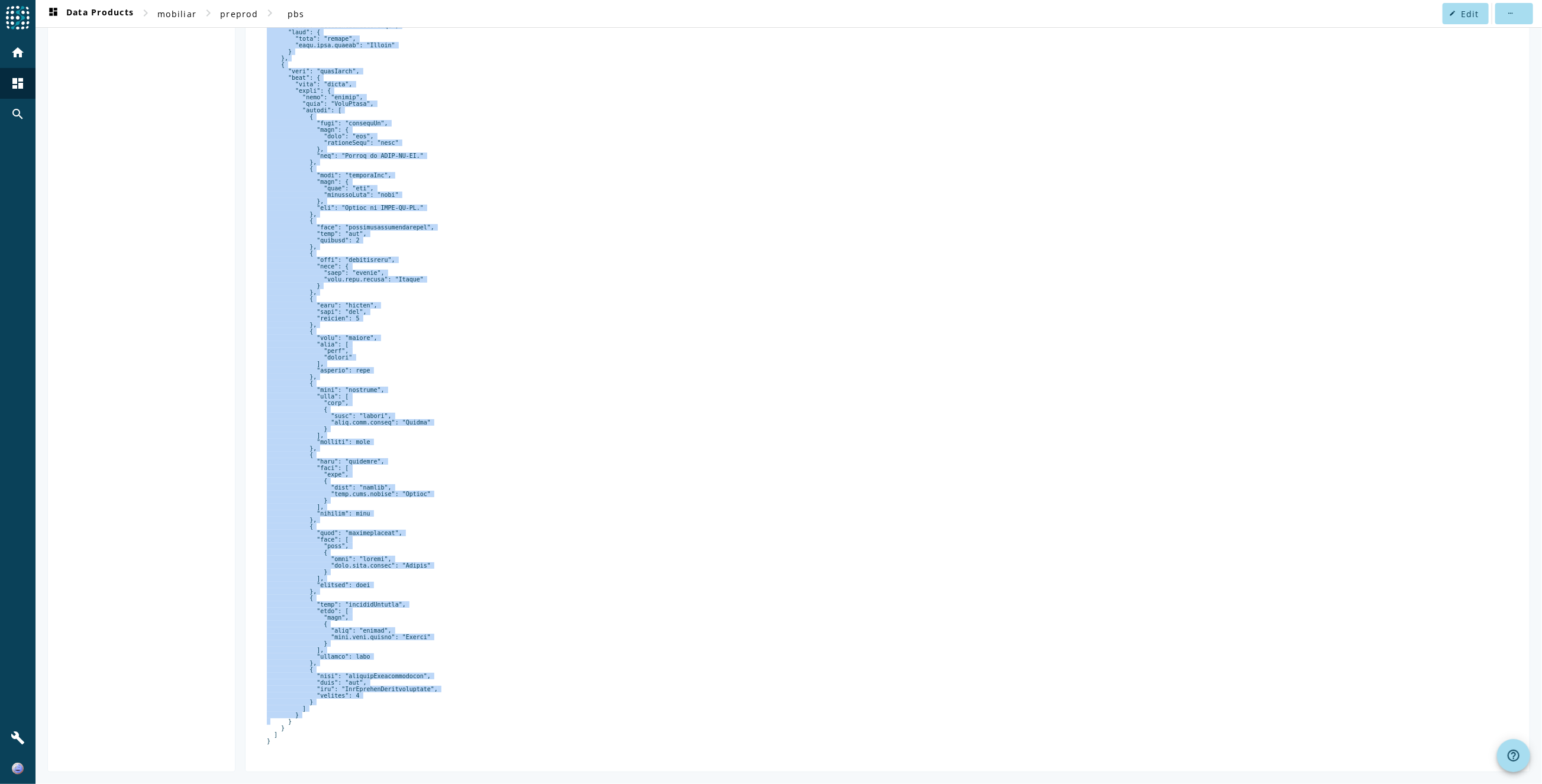
drag, startPoint x: 274, startPoint y: 200, endPoint x: 370, endPoint y: 783, distance: 590.9
click at [386, 784] on html "menu Agoora home dashboard search build dashboard Data Products chevron_right m…" at bounding box center [771, 392] width 1542 height 784
copy pre "{ "type": "record", "name": "Beleg", "namespace": "ch.mobi.pbs.dxbeleg.infobj.b…"
click at [643, 441] on pre at bounding box center [888, 282] width 1242 height 924
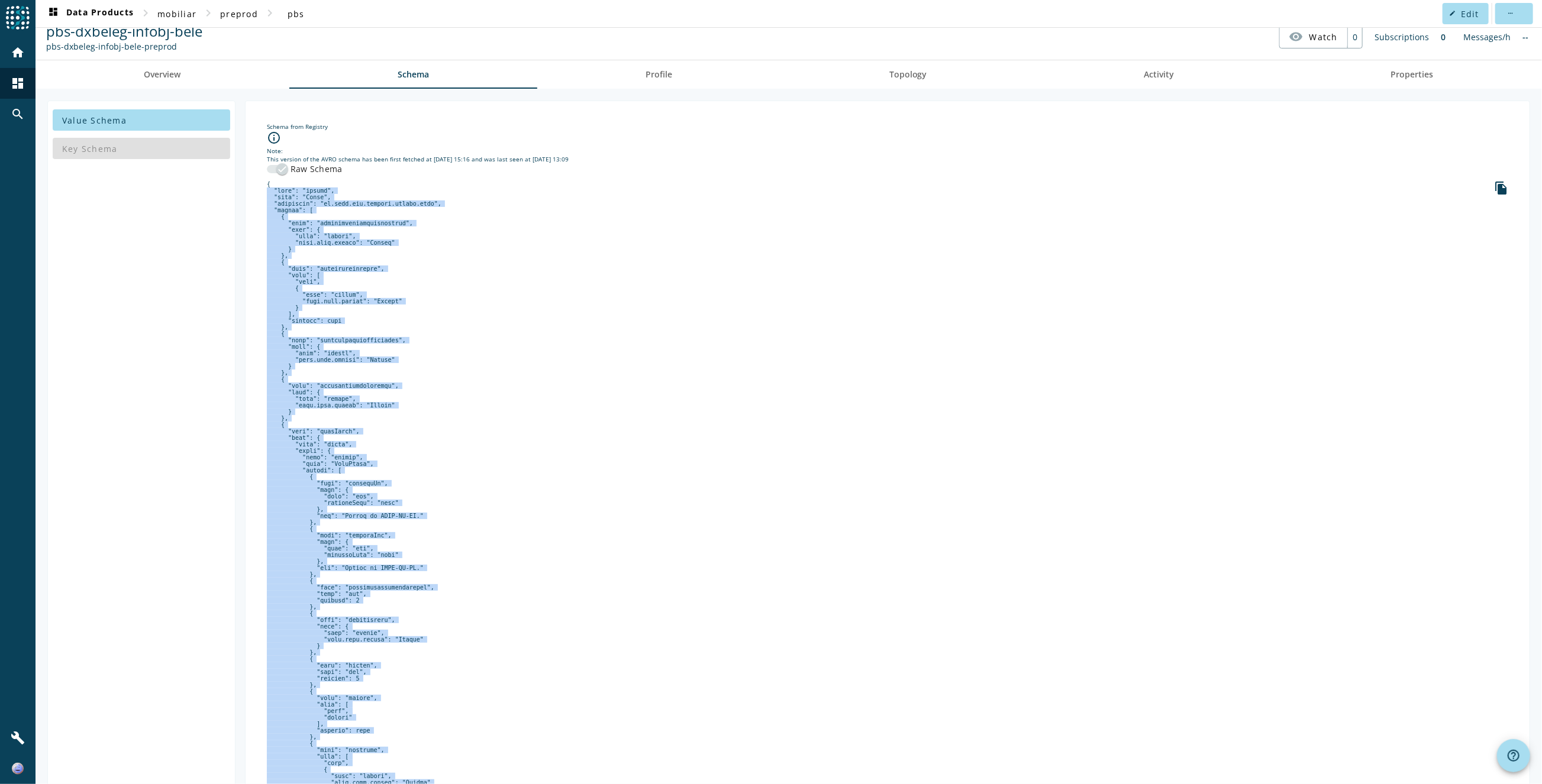
scroll to position [0, 0]
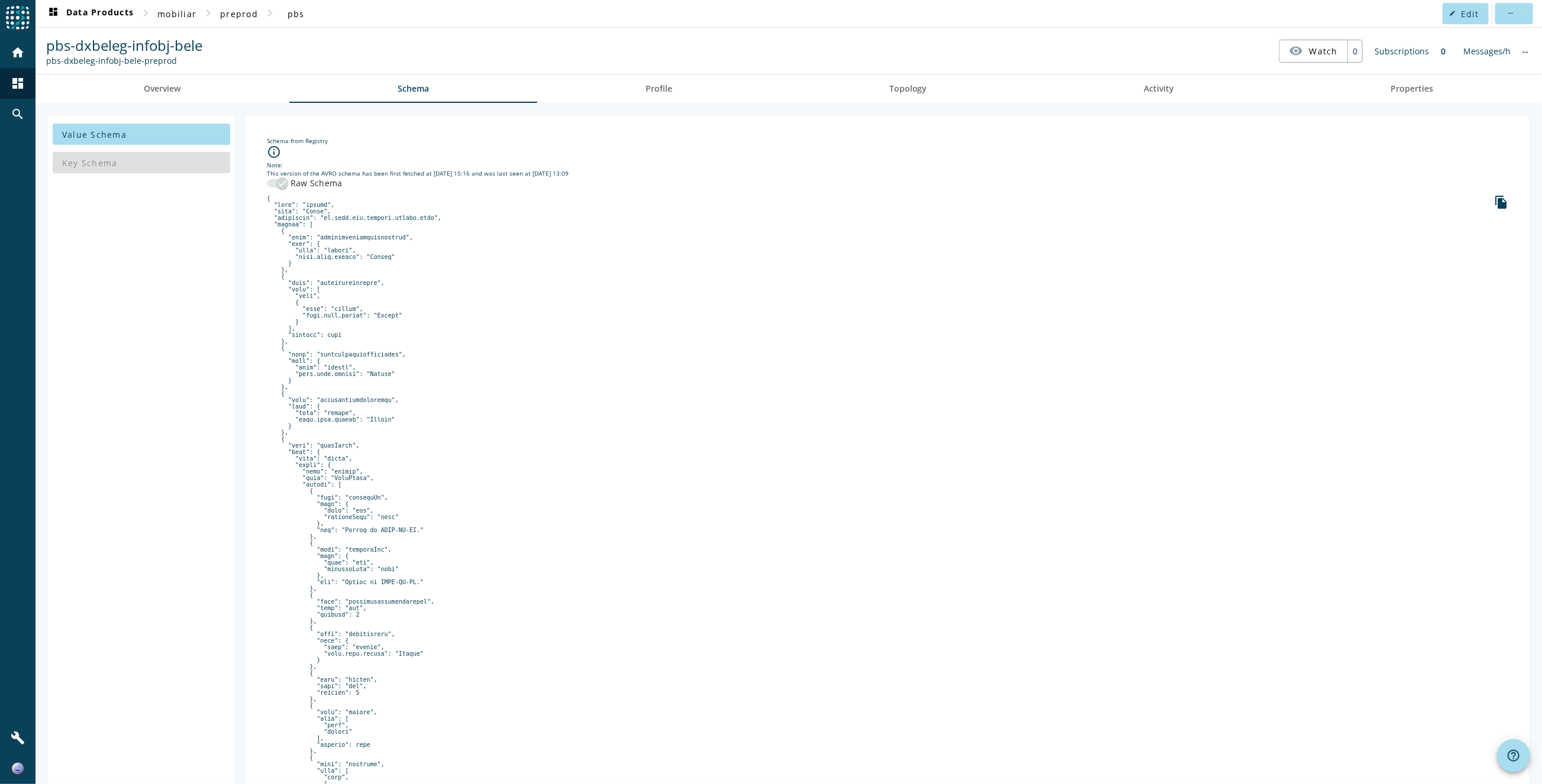
click at [1490, 185] on agoora-shared-schema "info_outline Note: This version of the AVRO schema has been first fetched at [D…" at bounding box center [888, 632] width 1242 height 974
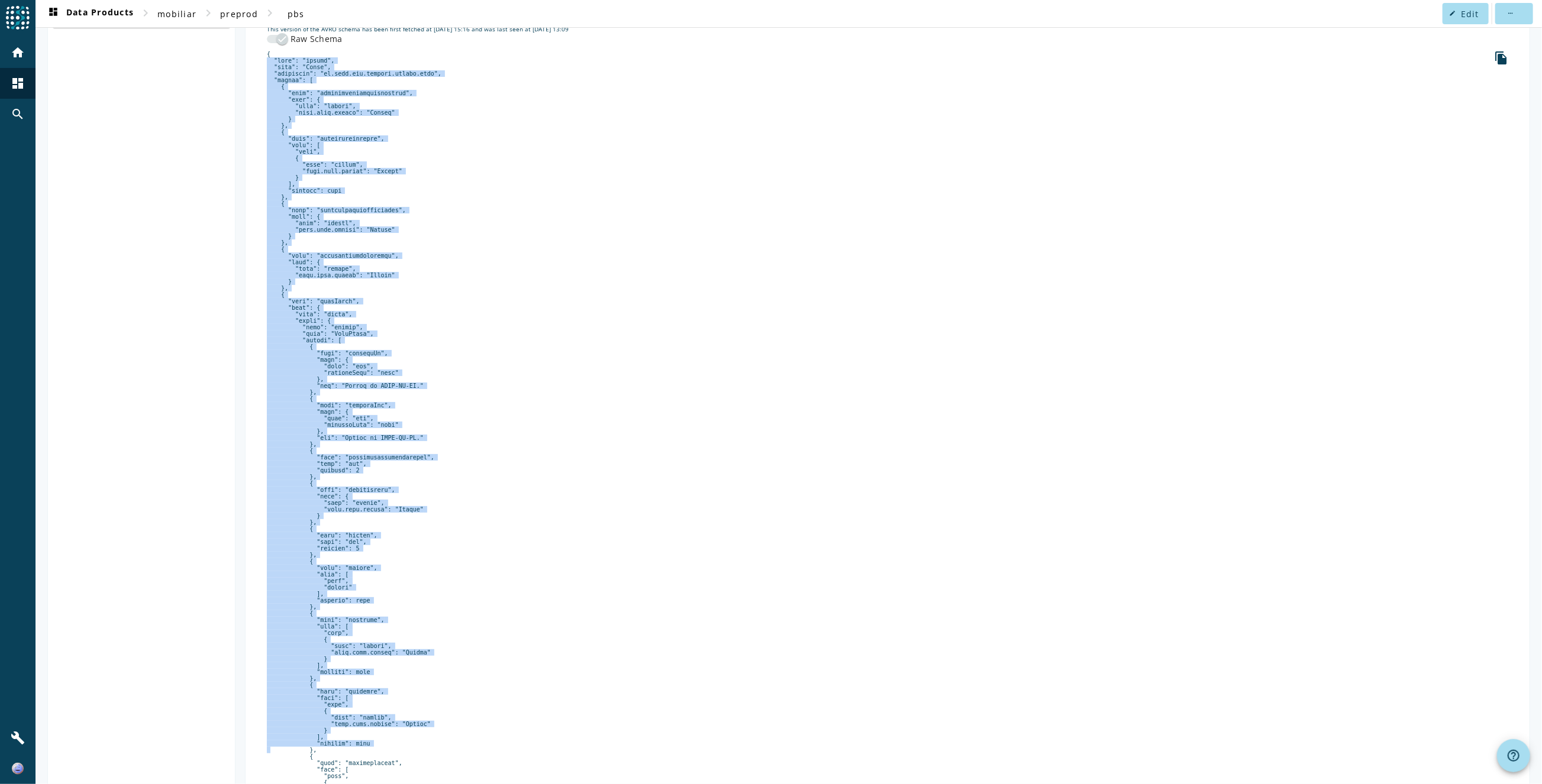
scroll to position [409, 0]
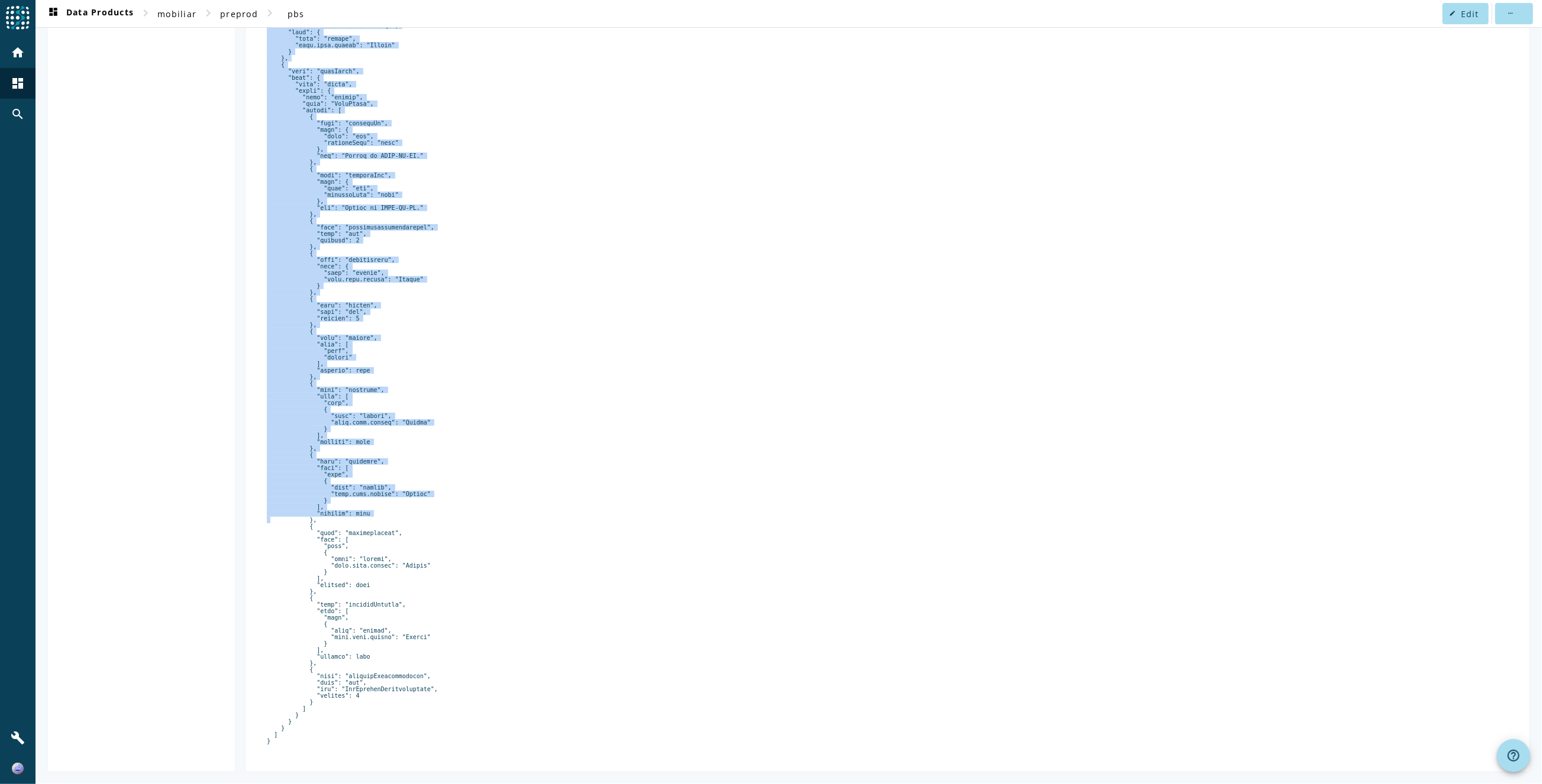
drag, startPoint x: 272, startPoint y: 199, endPoint x: 450, endPoint y: 810, distance: 636.4
click at [450, 784] on html "menu Agoora home dashboard search build dashboard Data Products chevron_right m…" at bounding box center [771, 392] width 1542 height 784
copy pre "{ "type": "record", "name": "Beleg", "namespace": "ch.mobi.pbs.dxbeleg.infobj.b…"
